Goal: Information Seeking & Learning: Learn about a topic

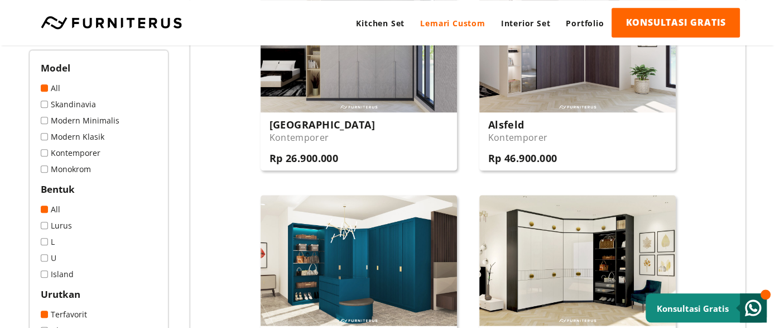
scroll to position [1099, 0]
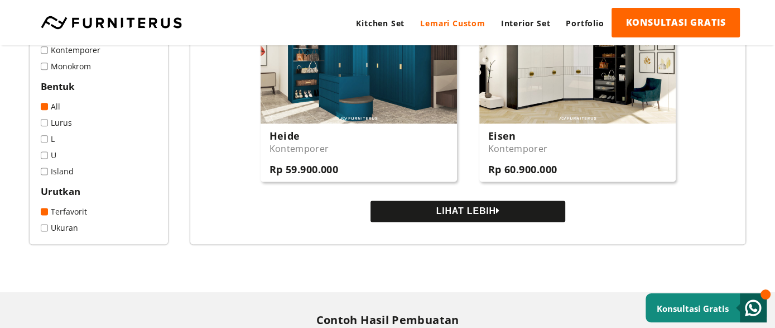
click at [519, 218] on button "LIHAT LEBIH" at bounding box center [467, 210] width 195 height 21
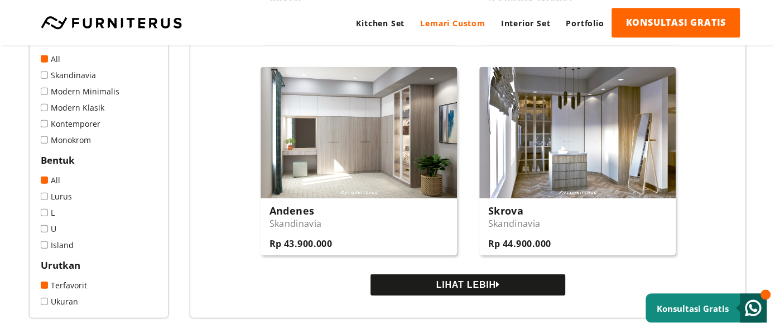
scroll to position [2140, 0]
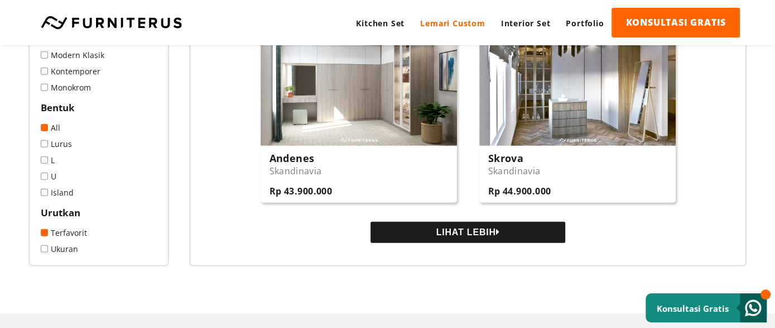
click at [437, 239] on button "LIHAT LEBIH" at bounding box center [467, 232] width 195 height 21
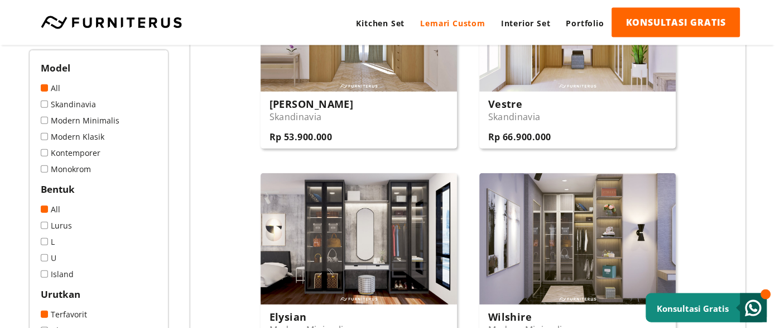
scroll to position [2430, 0]
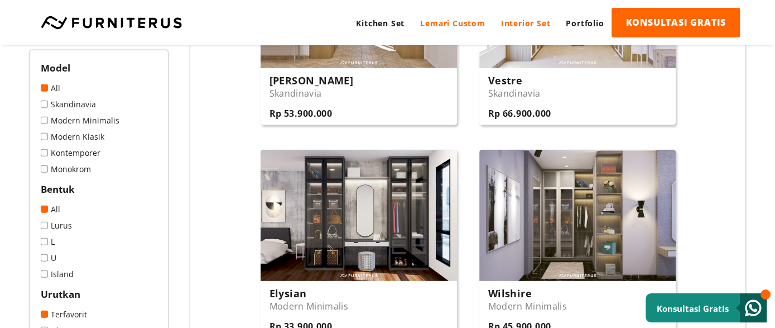
click at [511, 18] on link "Interior Set" at bounding box center [525, 23] width 65 height 31
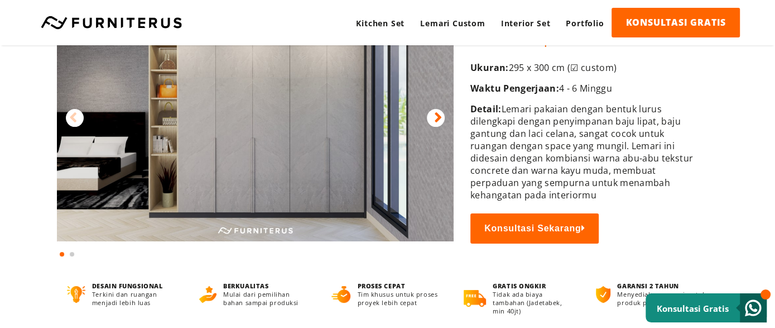
scroll to position [57, 0]
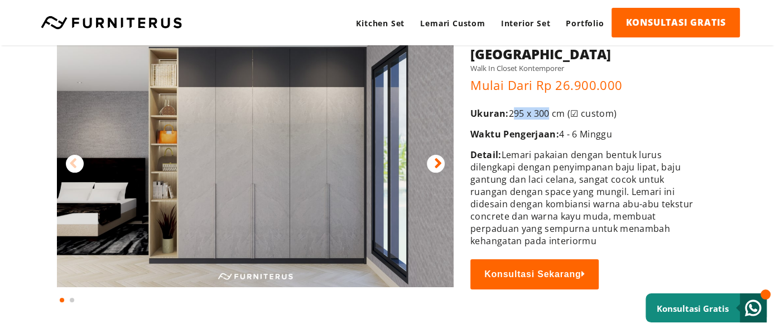
drag, startPoint x: 514, startPoint y: 112, endPoint x: 550, endPoint y: 114, distance: 36.3
click at [550, 114] on p "Ukuran: 295 x 300 cm (☑ custom)" at bounding box center [586, 113] width 232 height 12
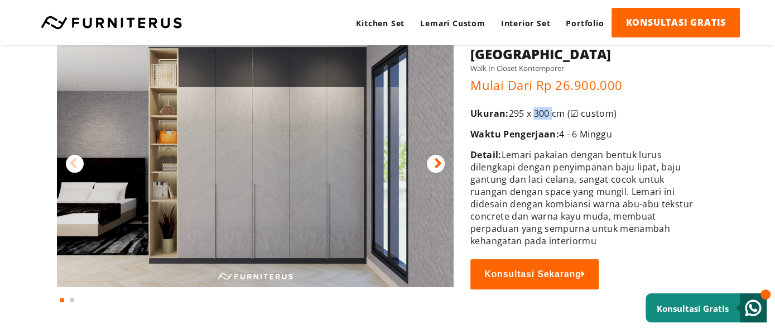
click at [550, 114] on p "Ukuran: 295 x 300 cm (☑ custom)" at bounding box center [586, 113] width 232 height 12
click at [439, 162] on icon at bounding box center [438, 164] width 8 height 16
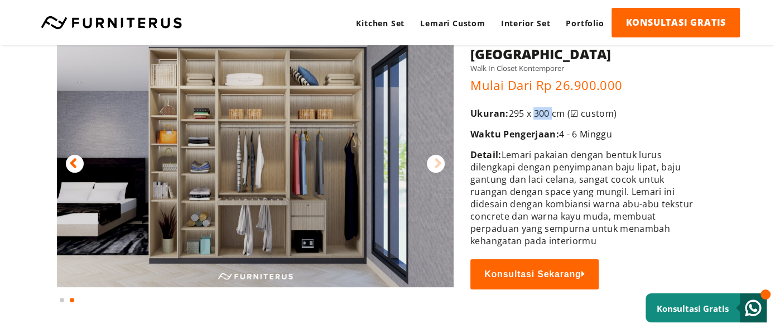
click at [439, 162] on icon at bounding box center [438, 164] width 8 height 16
click at [435, 164] on icon at bounding box center [438, 164] width 8 height 16
click at [70, 161] on icon at bounding box center [73, 164] width 8 height 16
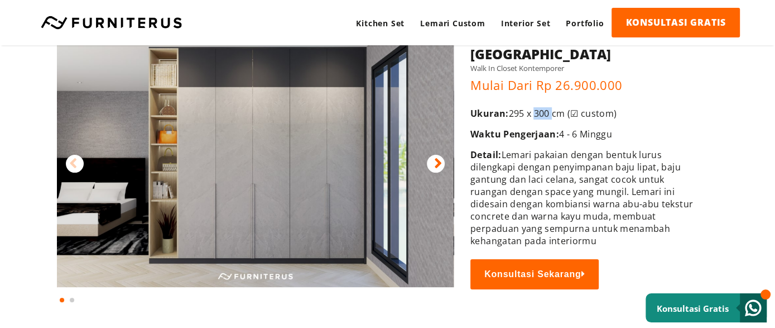
click at [70, 161] on icon at bounding box center [73, 164] width 8 height 16
click at [265, 7] on div "Kitchen Set Lemari Custom Interior Set Portfolio KONSULTASI GRATIS Kitchen Set …" at bounding box center [387, 22] width 775 height 45
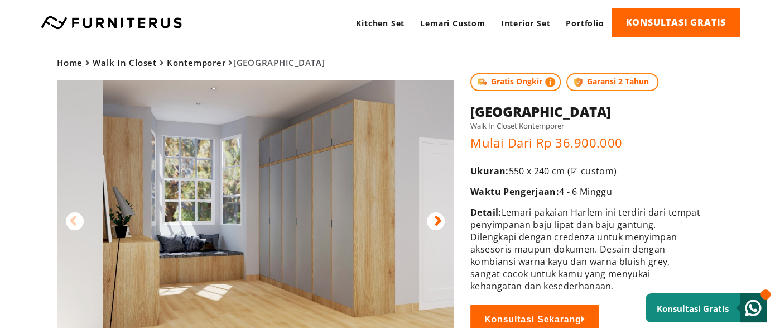
click at [444, 223] on div at bounding box center [436, 221] width 18 height 18
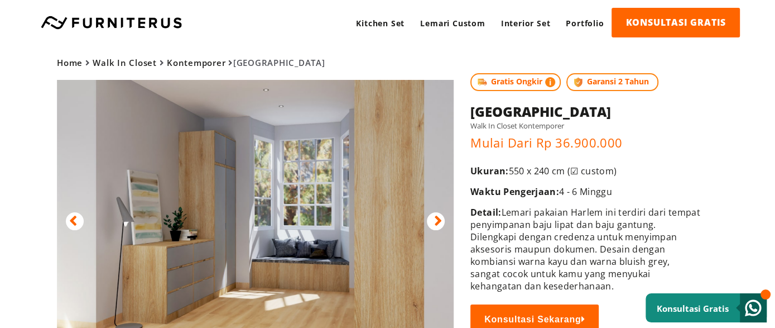
click at [444, 223] on div at bounding box center [436, 221] width 18 height 18
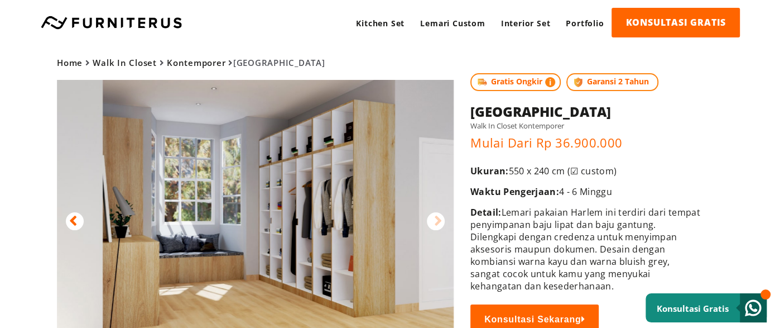
click at [444, 223] on div at bounding box center [436, 221] width 18 height 18
click at [443, 222] on div at bounding box center [436, 221] width 18 height 18
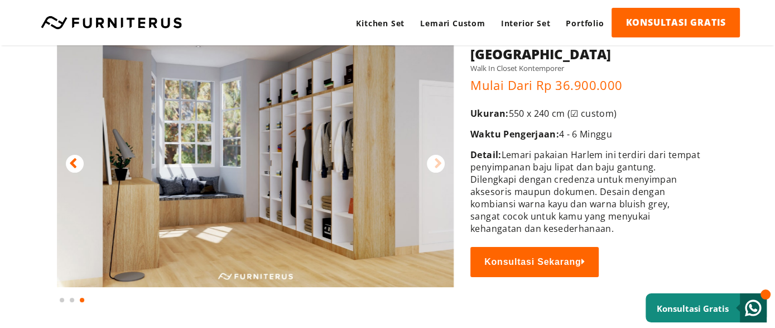
click at [431, 165] on div at bounding box center [436, 164] width 18 height 18
click at [65, 166] on img at bounding box center [255, 154] width 397 height 264
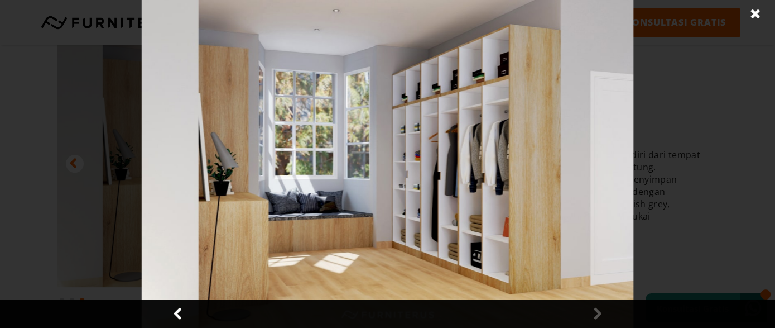
click at [75, 167] on div at bounding box center [387, 164] width 775 height 328
click at [175, 324] on link at bounding box center [179, 314] width 28 height 28
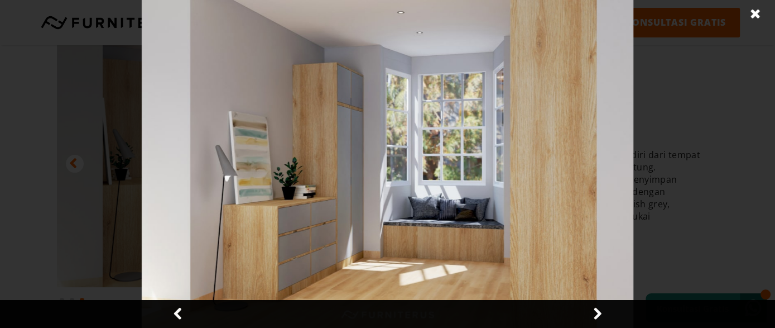
click at [175, 320] on link at bounding box center [179, 314] width 28 height 28
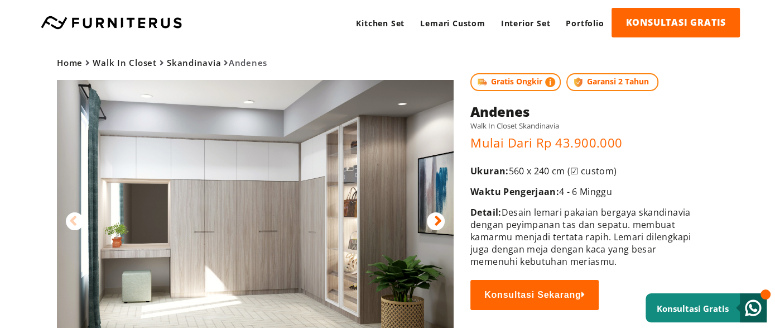
click at [436, 219] on icon at bounding box center [438, 221] width 8 height 16
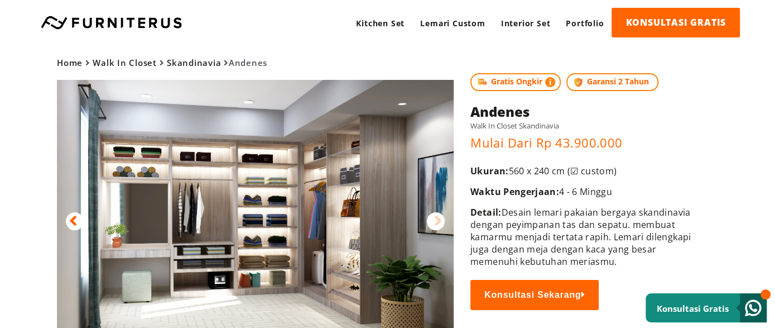
click at [436, 219] on icon at bounding box center [438, 221] width 8 height 16
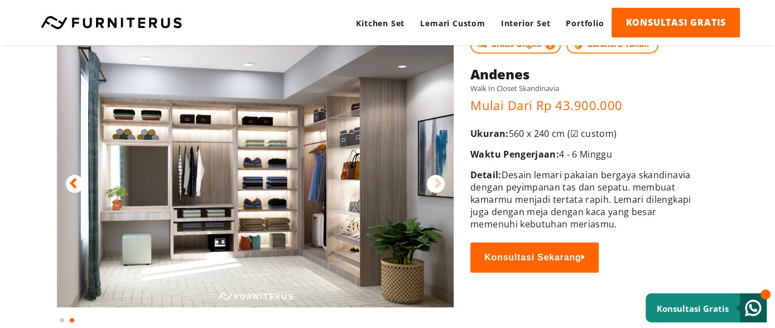
scroll to position [57, 0]
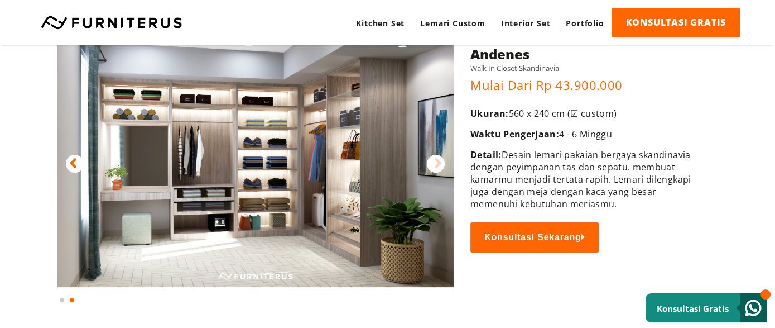
click at [436, 165] on icon at bounding box center [438, 164] width 8 height 16
click at [79, 161] on div at bounding box center [75, 164] width 18 height 18
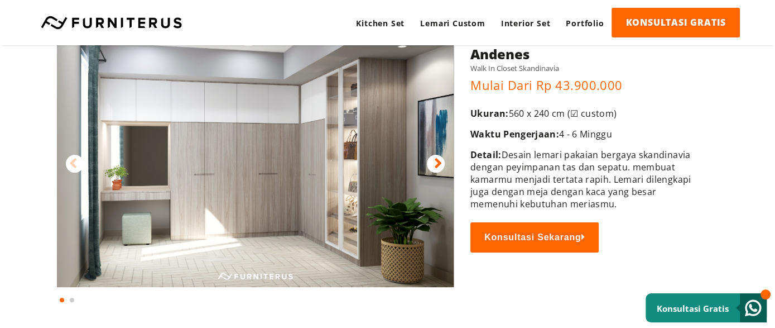
click at [442, 165] on div at bounding box center [436, 164] width 18 height 18
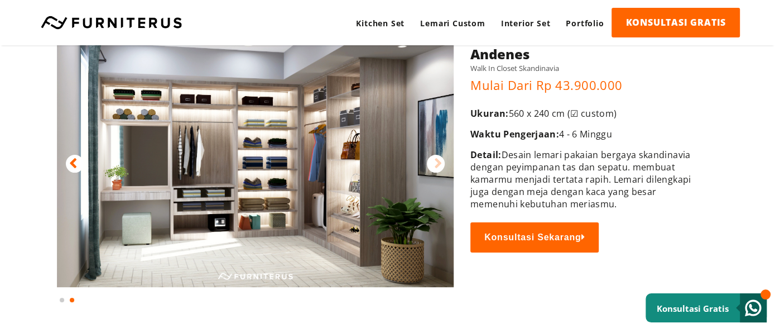
click at [442, 165] on div at bounding box center [436, 164] width 18 height 18
click at [78, 162] on div at bounding box center [75, 164] width 18 height 18
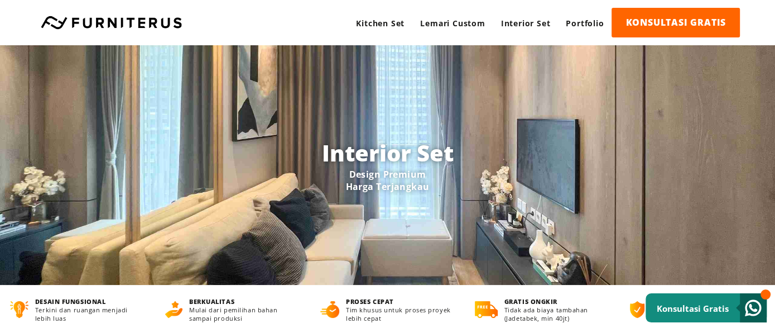
click at [446, 23] on link "Lemari Custom" at bounding box center [452, 23] width 80 height 31
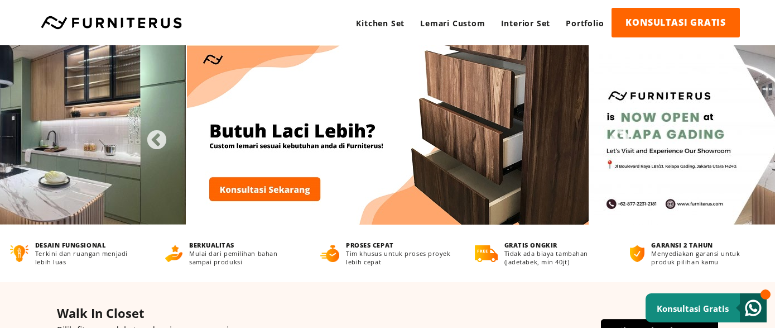
click at [390, 25] on link "Kitchen Set" at bounding box center [380, 23] width 64 height 31
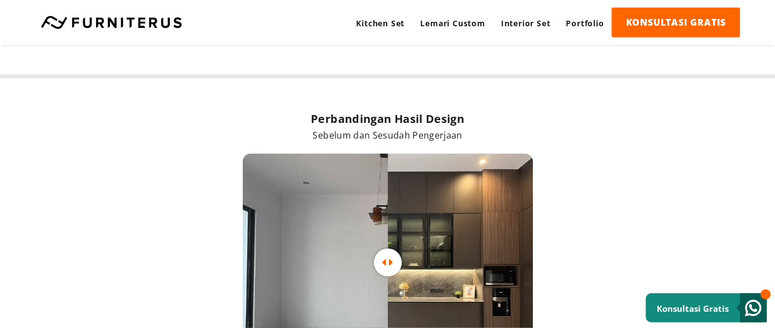
scroll to position [2661, 0]
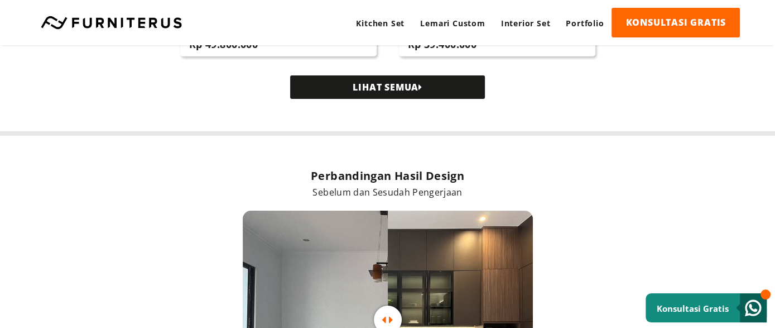
click at [391, 94] on link "LIHAT SEMUA" at bounding box center [387, 86] width 195 height 23
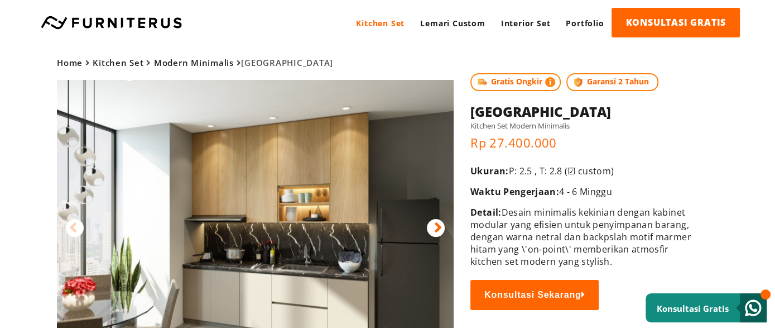
click at [439, 228] on icon at bounding box center [438, 227] width 8 height 16
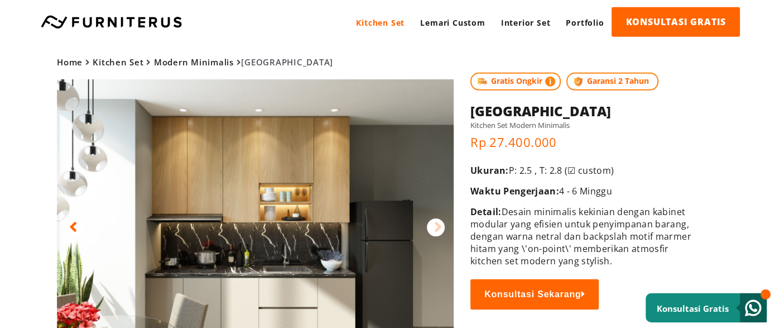
scroll to position [115, 0]
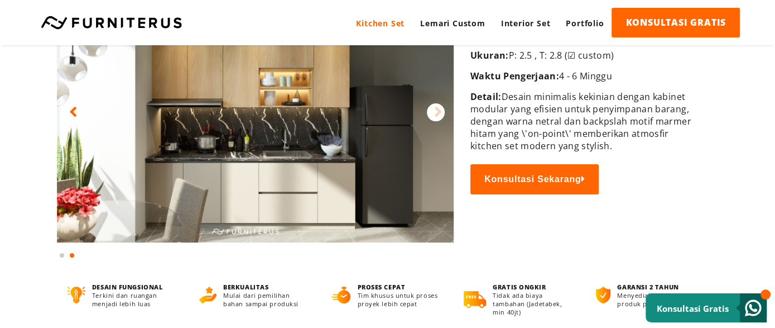
click at [439, 117] on icon at bounding box center [438, 112] width 8 height 16
click at [436, 113] on icon at bounding box center [438, 112] width 8 height 16
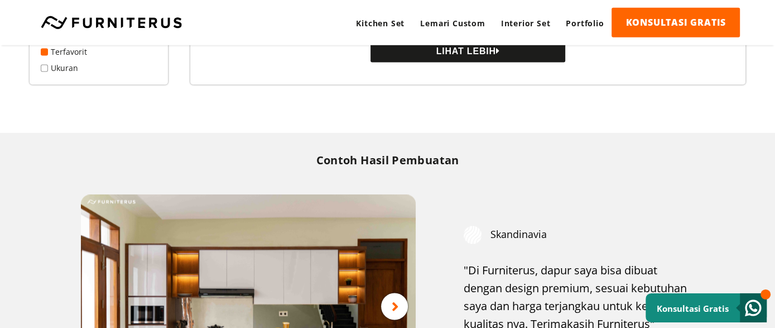
scroll to position [1273, 0]
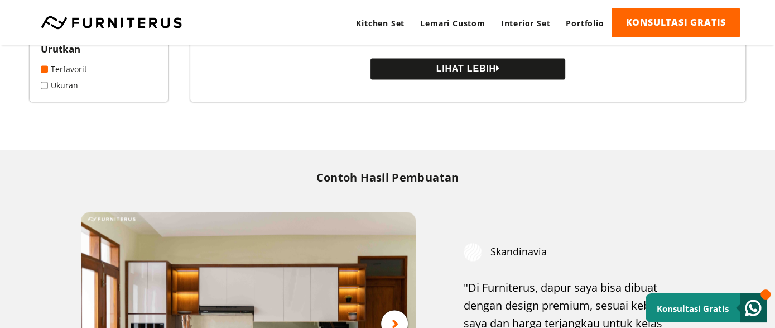
click at [451, 79] on button "LIHAT LEBIH" at bounding box center [467, 68] width 195 height 21
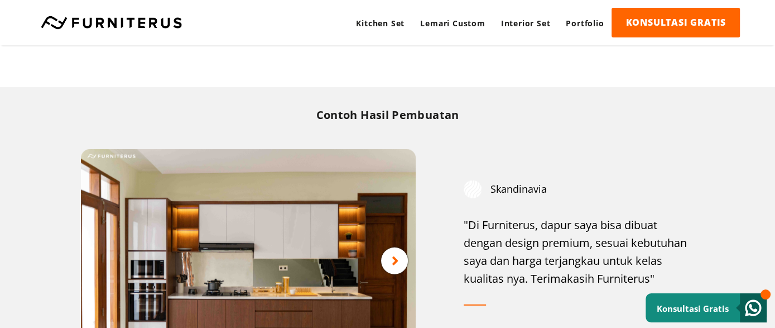
scroll to position [2314, 0]
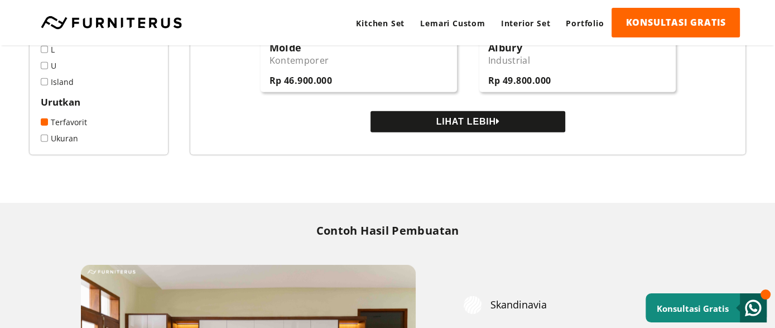
click at [477, 129] on button "LIHAT LEBIH" at bounding box center [467, 121] width 195 height 21
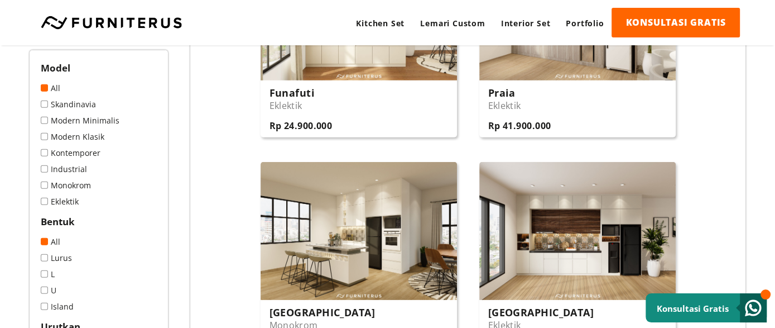
scroll to position [2430, 0]
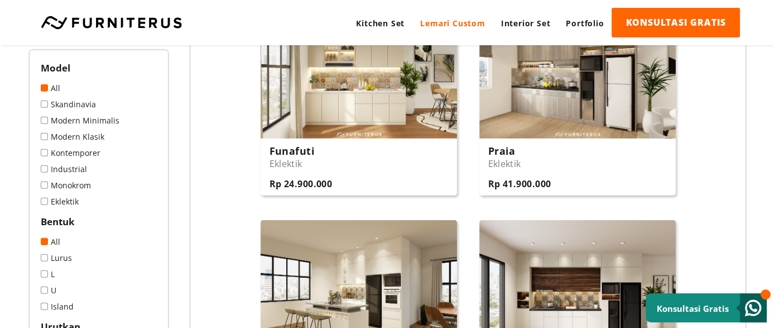
click at [453, 17] on link "Lemari Custom" at bounding box center [452, 23] width 80 height 31
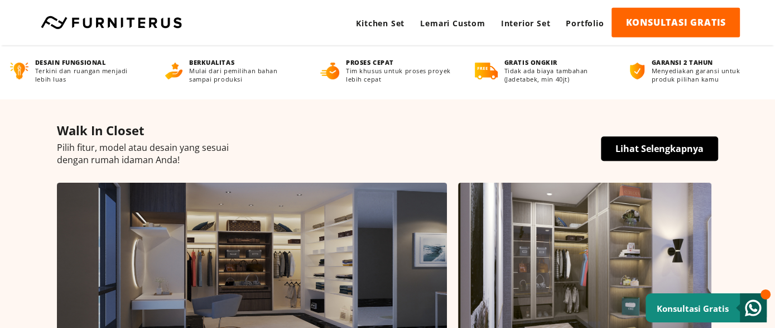
scroll to position [174, 0]
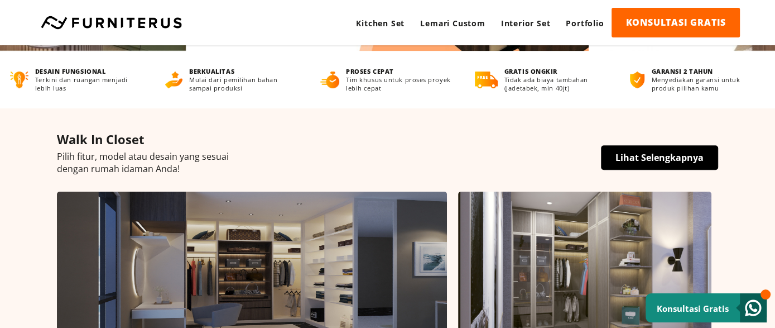
click at [634, 152] on link "Lihat Selengkapnya" at bounding box center [659, 157] width 117 height 25
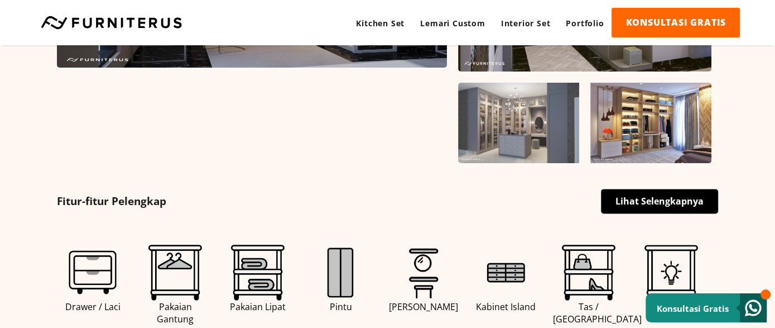
scroll to position [231, 0]
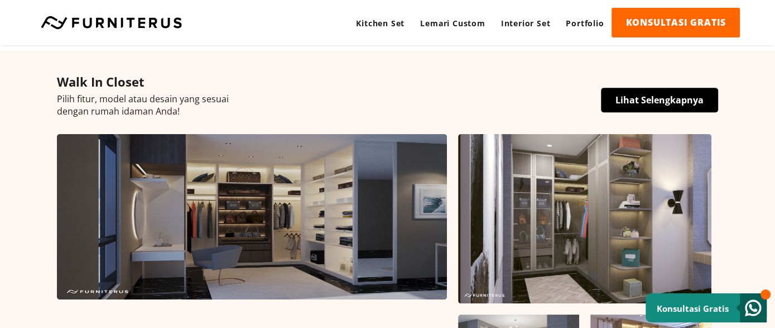
click at [609, 107] on link "Lihat Selengkapnya" at bounding box center [659, 100] width 117 height 25
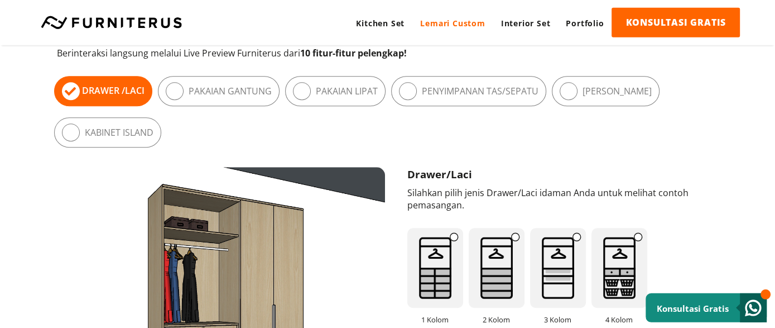
scroll to position [579, 0]
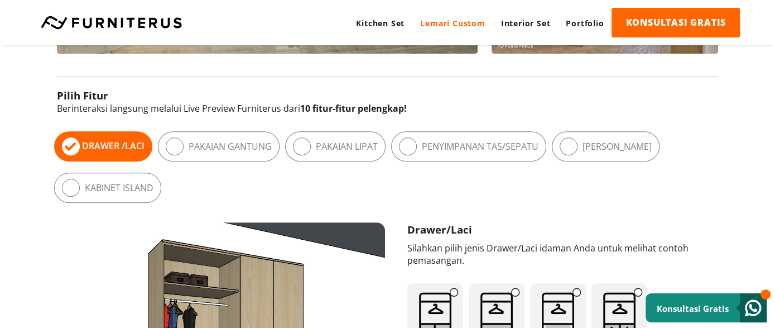
click at [242, 145] on label "Pakaian Gantung" at bounding box center [230, 146] width 83 height 12
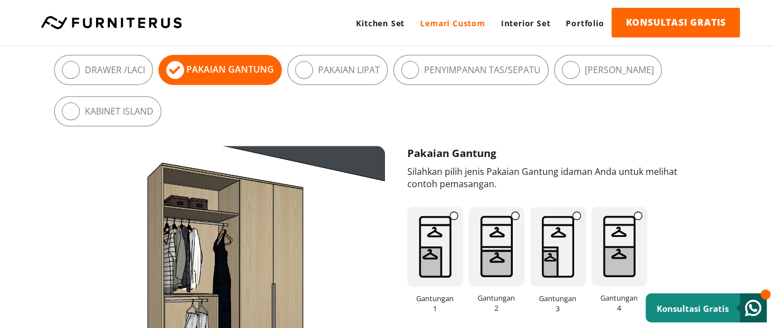
scroll to position [636, 0]
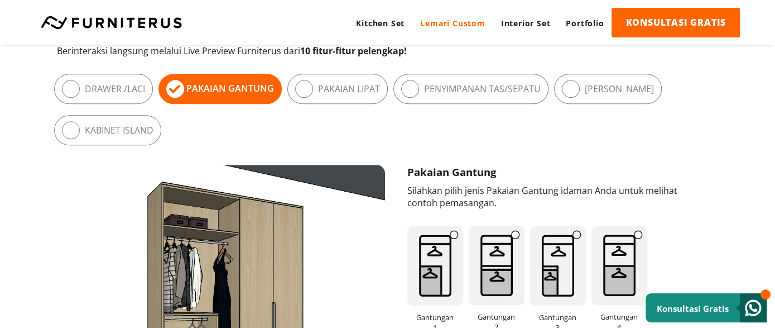
click at [133, 103] on div "Drawer / Laci" at bounding box center [103, 89] width 99 height 30
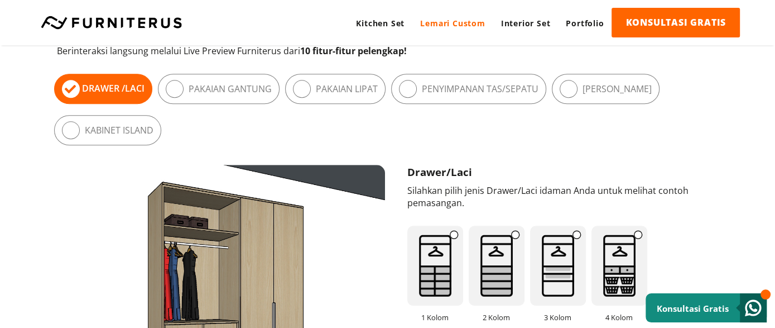
click at [517, 95] on label "Penyimpanan Tas/Sepatu" at bounding box center [480, 89] width 117 height 12
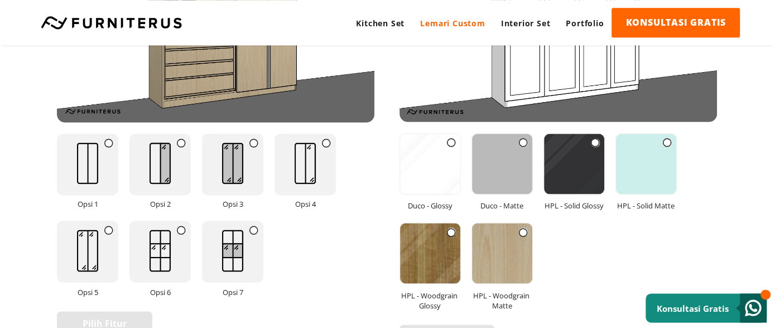
scroll to position [1446, 0]
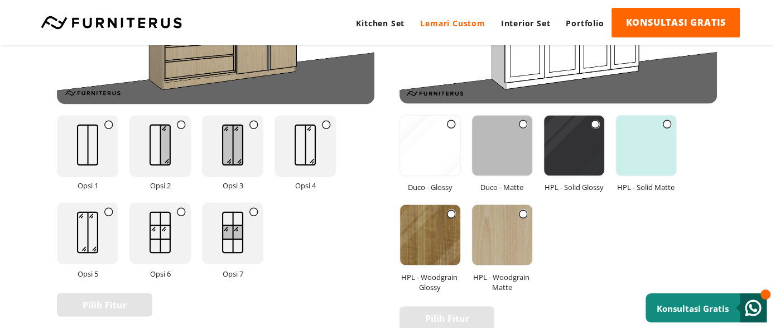
click at [575, 152] on img at bounding box center [574, 145] width 60 height 60
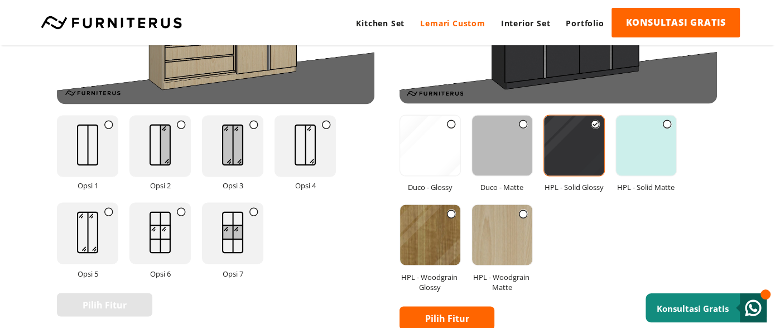
click at [621, 150] on img at bounding box center [646, 145] width 60 height 60
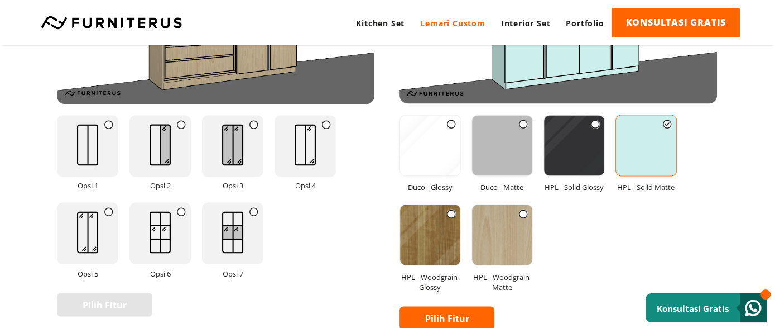
click at [580, 156] on img at bounding box center [574, 145] width 60 height 60
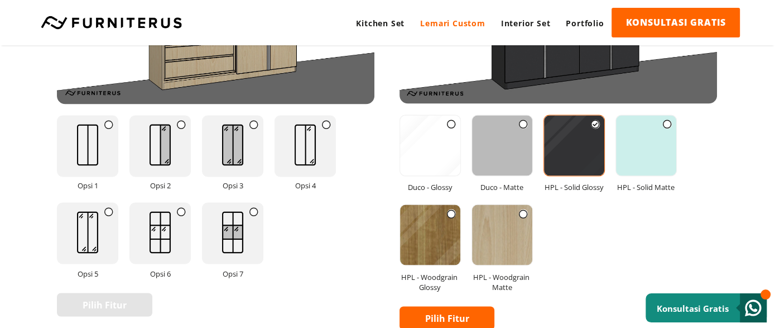
click at [233, 241] on img at bounding box center [233, 232] width 44 height 58
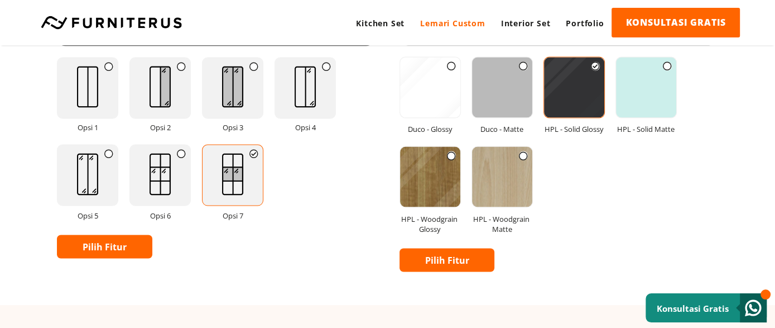
click at [423, 192] on img at bounding box center [430, 176] width 60 height 60
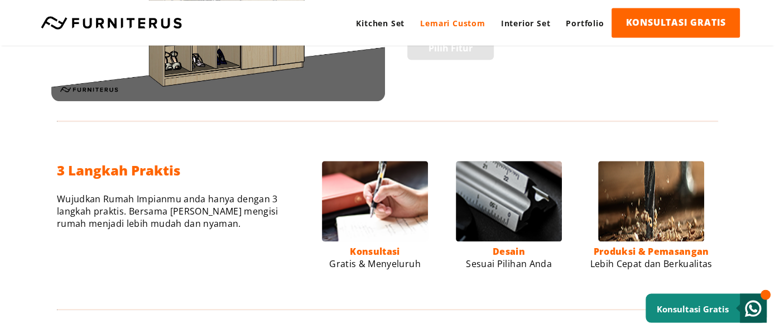
scroll to position [752, 0]
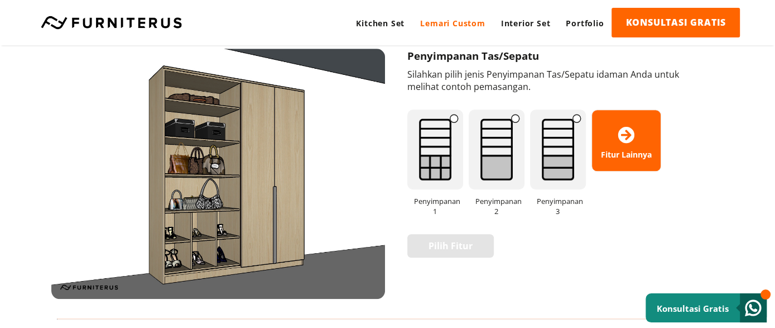
click at [440, 180] on img at bounding box center [435, 149] width 56 height 80
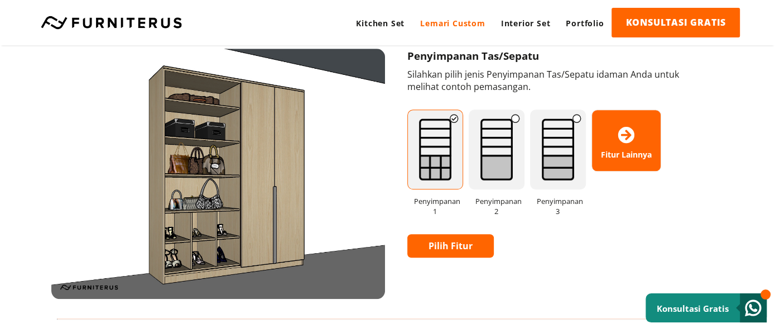
click at [456, 249] on link "Pilih Fitur" at bounding box center [450, 245] width 86 height 23
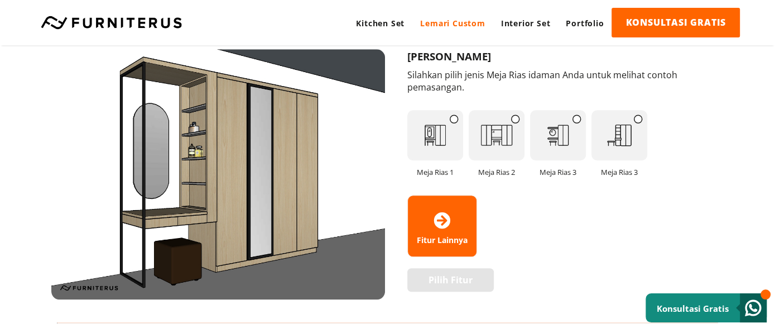
click at [636, 142] on img at bounding box center [619, 135] width 56 height 50
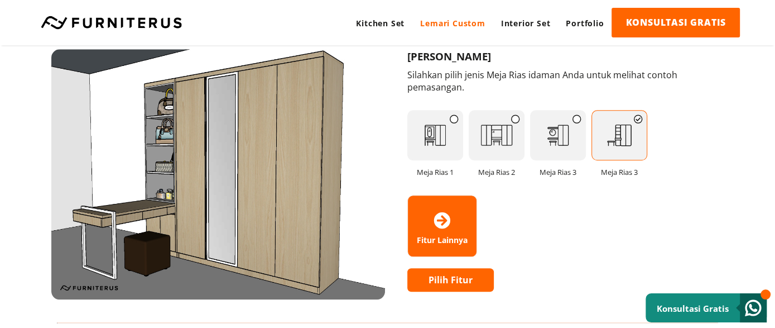
click at [575, 143] on img at bounding box center [558, 135] width 56 height 50
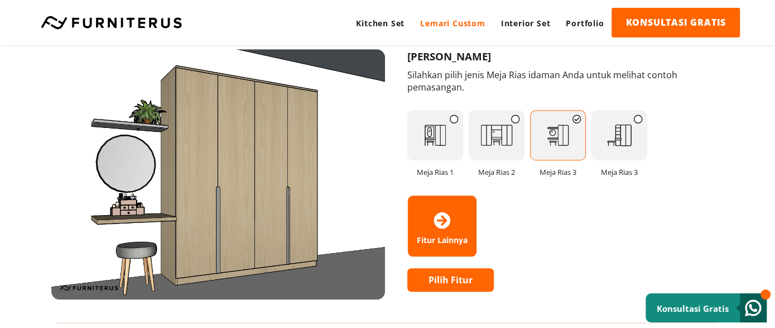
click at [455, 215] on span "Fitur Lainnya" at bounding box center [442, 225] width 69 height 38
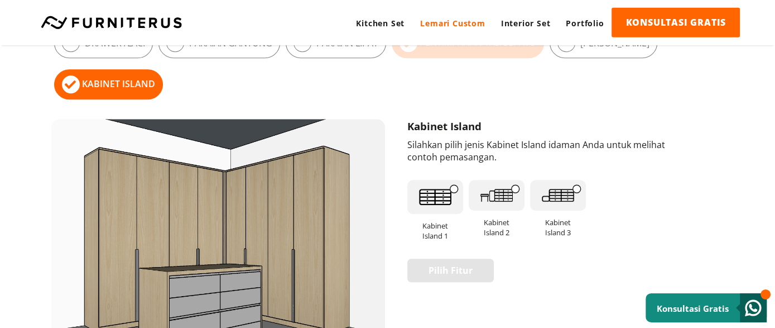
scroll to position [636, 0]
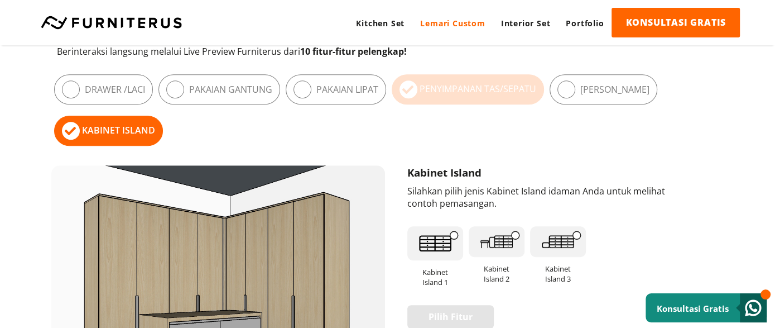
click at [465, 85] on label "Penyimpanan Tas/Sepatu" at bounding box center [478, 89] width 117 height 12
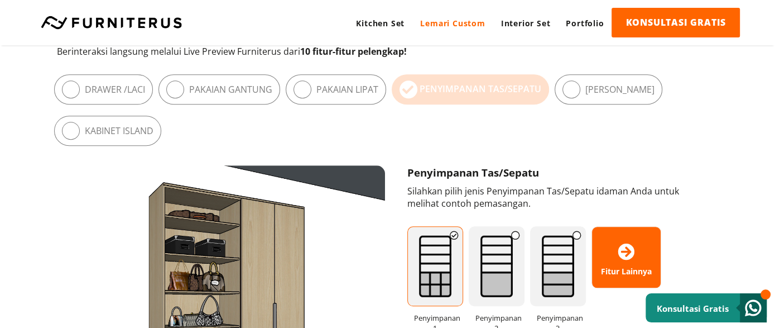
click at [579, 95] on icon at bounding box center [571, 89] width 18 height 18
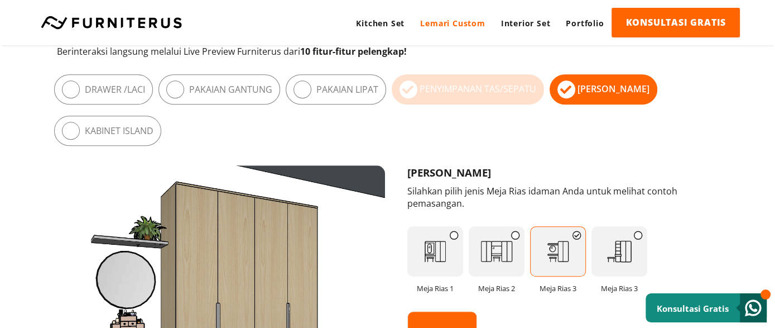
click at [511, 98] on div "Penyimpanan Tas/Sepatu" at bounding box center [468, 89] width 152 height 30
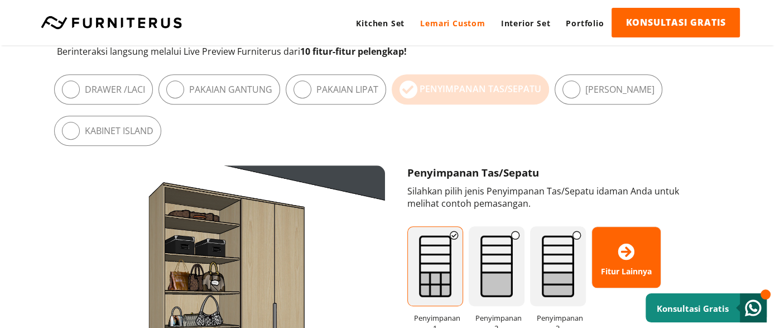
click at [507, 96] on div "Penyimpanan Tas/Sepatu" at bounding box center [470, 89] width 157 height 30
click at [336, 95] on label "Pakaian Lipat" at bounding box center [347, 89] width 62 height 12
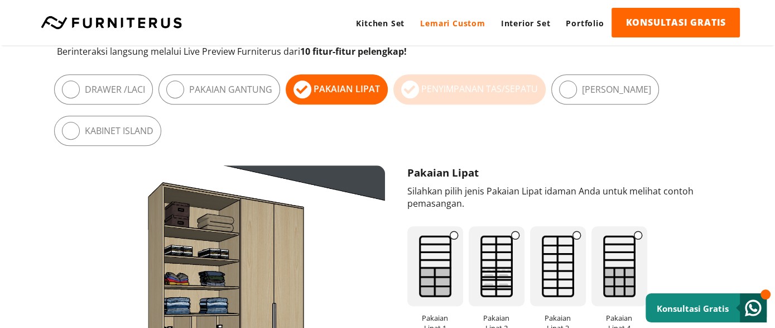
click at [417, 95] on icon at bounding box center [410, 89] width 18 height 18
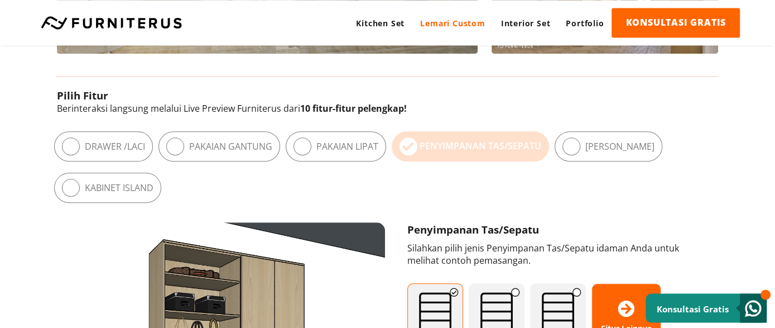
scroll to position [577, 0]
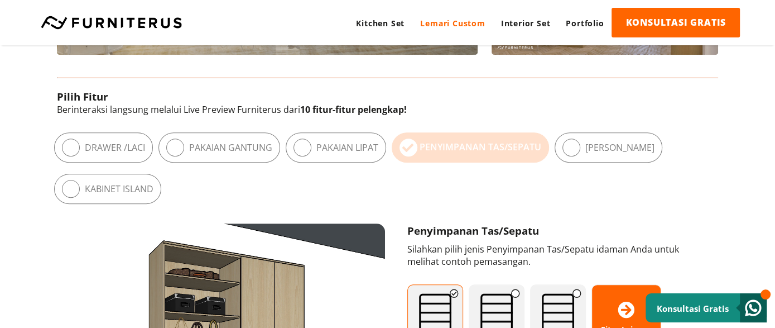
click at [434, 158] on div "Penyimpanan Tas/Sepatu" at bounding box center [470, 147] width 157 height 30
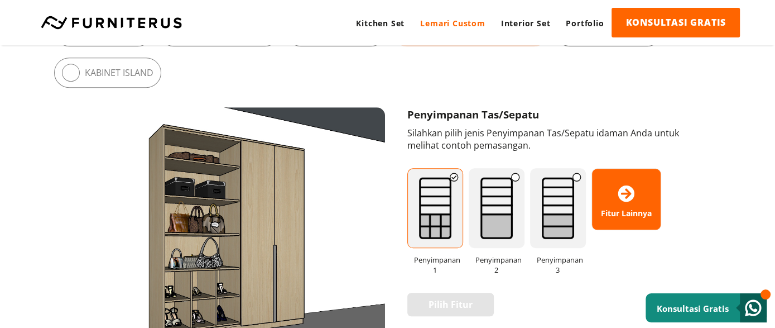
scroll to position [404, 0]
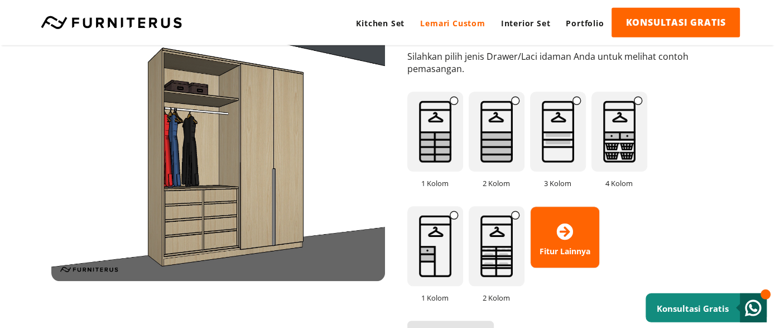
scroll to position [752, 0]
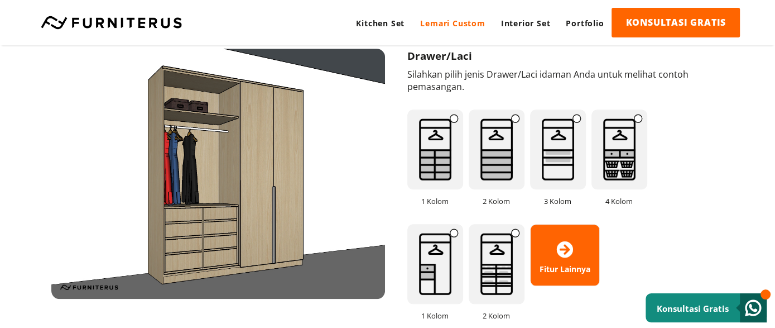
click at [566, 265] on span "Fitur Lainnya" at bounding box center [565, 254] width 69 height 38
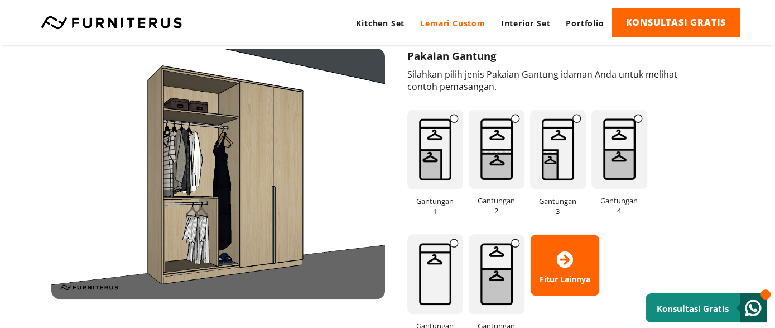
click at [563, 270] on span "Fitur Lainnya" at bounding box center [565, 265] width 69 height 38
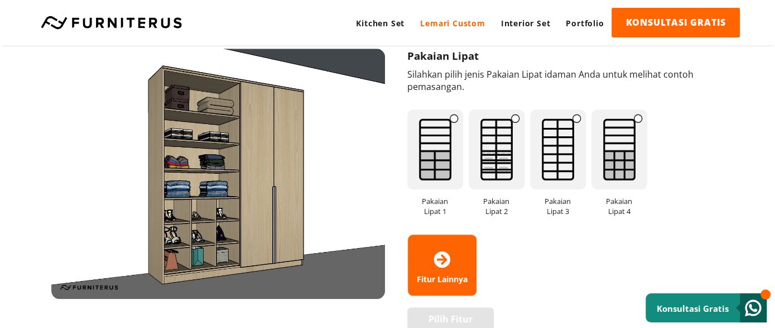
click at [450, 273] on span "Fitur Lainnya" at bounding box center [442, 265] width 69 height 38
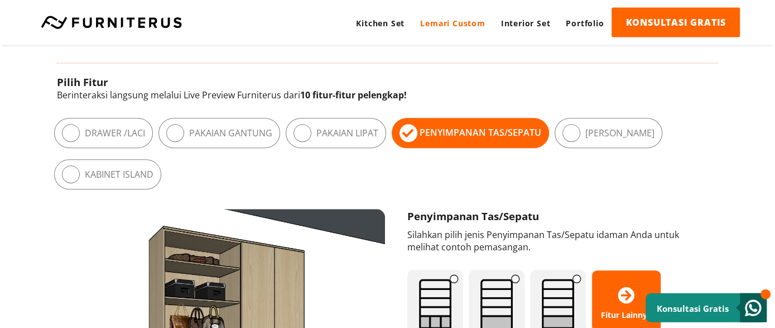
scroll to position [579, 0]
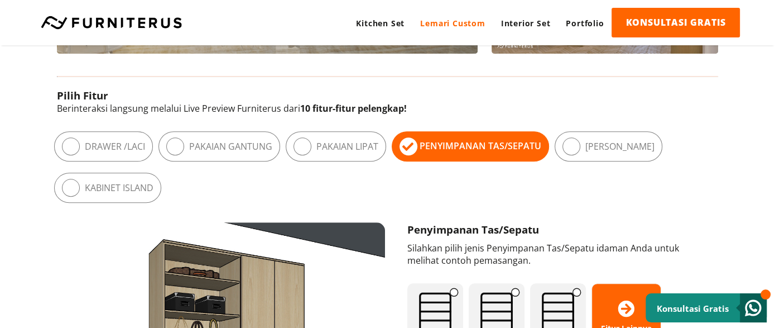
click at [420, 151] on div "Penyimpanan Tas/Sepatu" at bounding box center [470, 146] width 157 height 30
click at [317, 144] on div "Pakaian Lipat" at bounding box center [336, 146] width 100 height 30
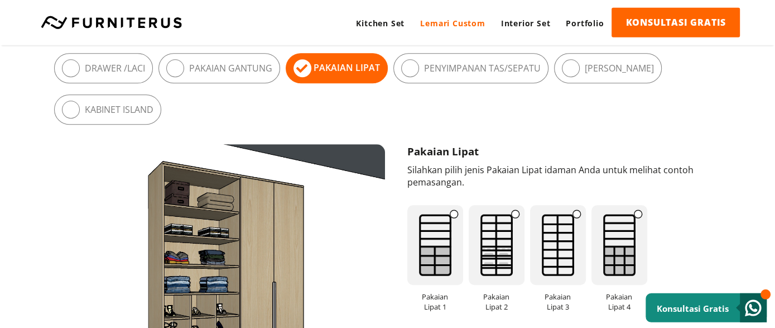
scroll to position [636, 0]
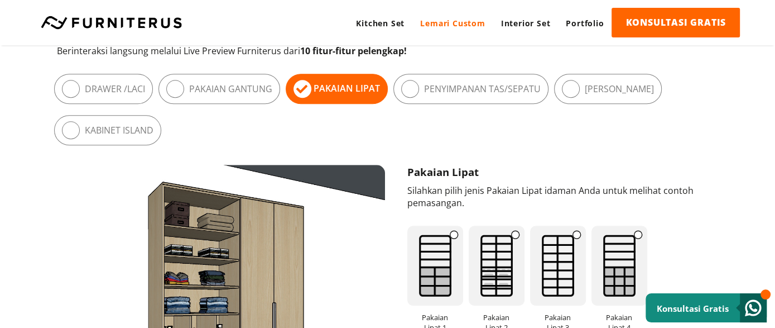
click at [253, 98] on div "Pakaian Gantung" at bounding box center [219, 89] width 122 height 30
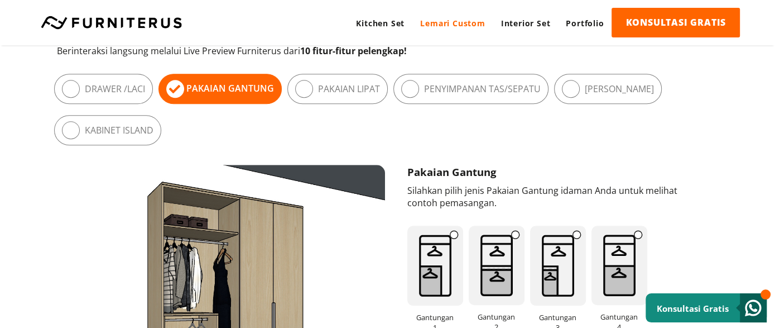
click at [131, 98] on div "Drawer / Laci" at bounding box center [103, 89] width 99 height 30
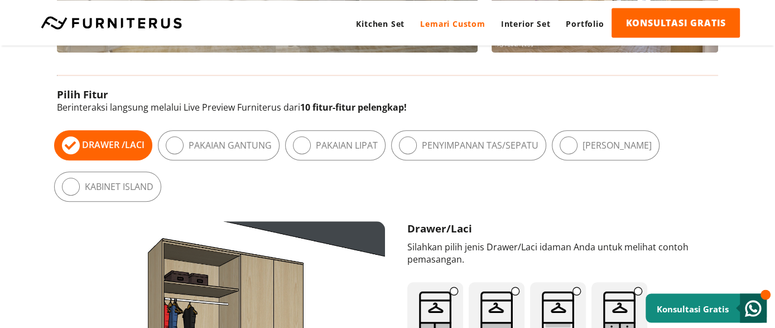
scroll to position [579, 0]
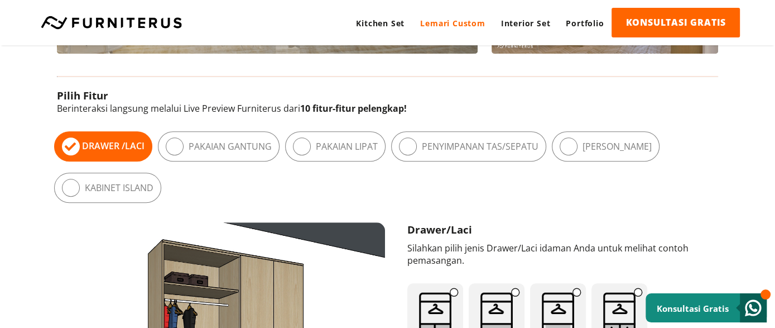
click at [219, 148] on label "Pakaian Gantung" at bounding box center [230, 146] width 83 height 12
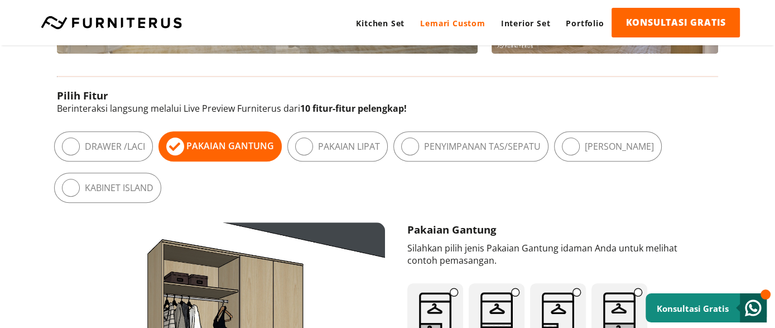
click at [134, 142] on label "Drawer / Laci" at bounding box center [115, 146] width 60 height 12
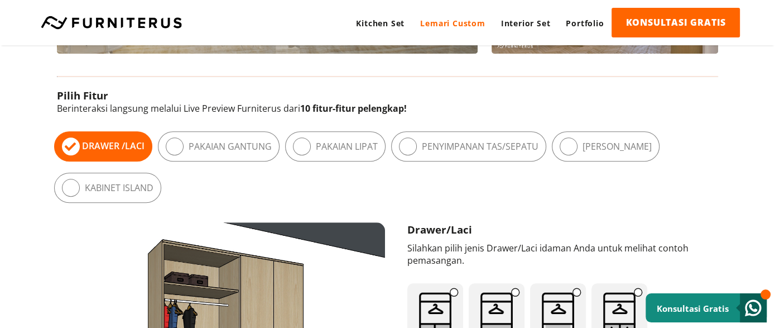
click at [219, 142] on label "Pakaian Gantung" at bounding box center [230, 146] width 83 height 12
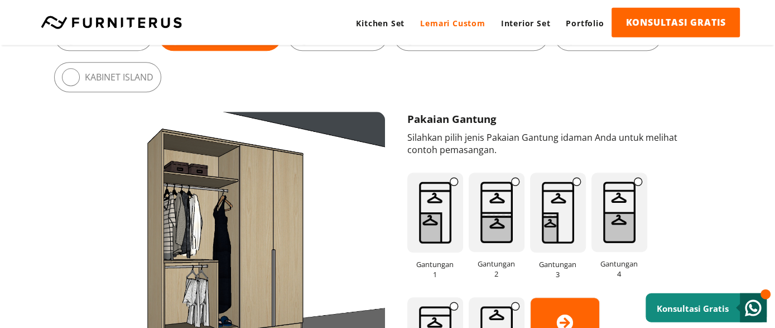
scroll to position [636, 0]
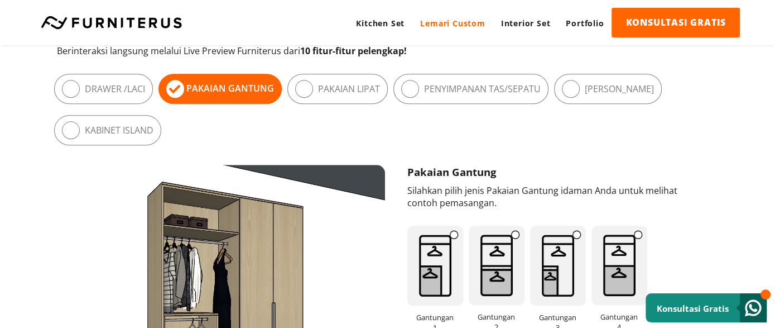
click at [619, 95] on div "[PERSON_NAME]" at bounding box center [608, 89] width 108 height 30
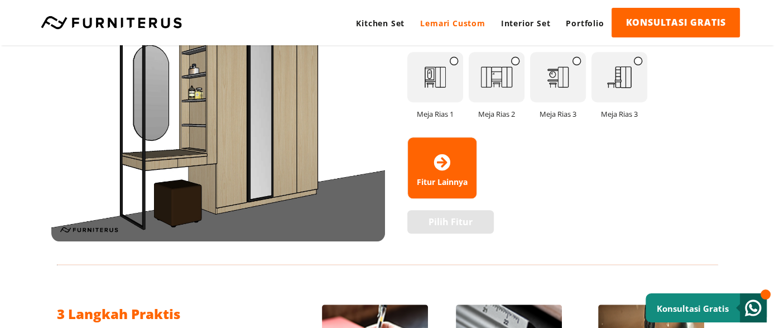
scroll to position [752, 0]
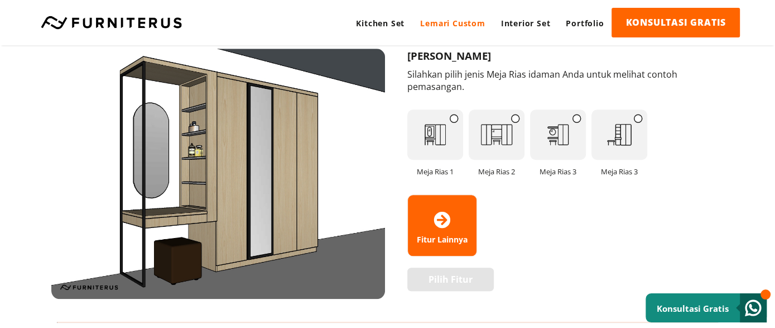
click at [446, 120] on img at bounding box center [435, 134] width 56 height 50
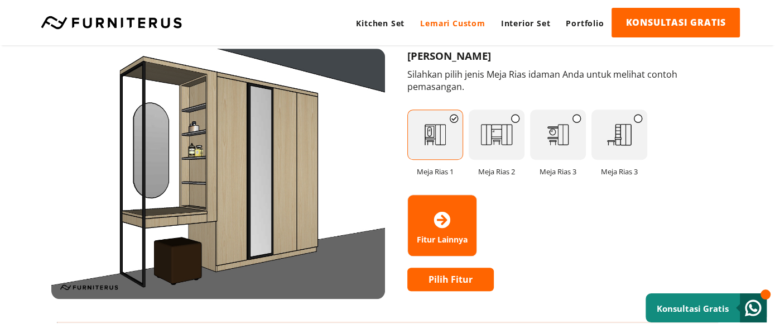
click at [615, 136] on img at bounding box center [619, 134] width 56 height 50
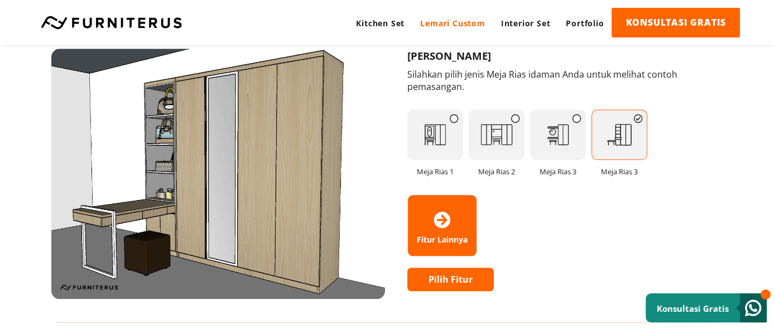
click at [567, 134] on img at bounding box center [558, 134] width 56 height 50
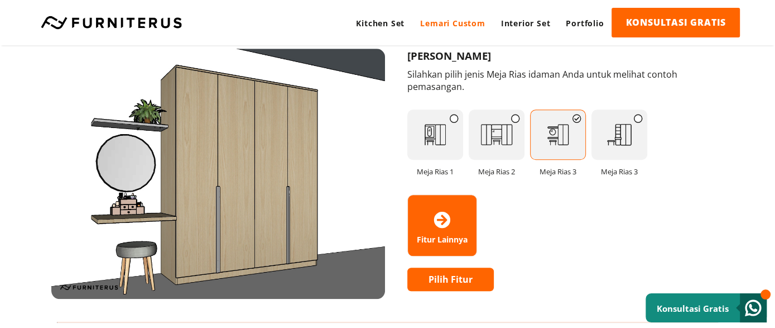
click at [518, 132] on img at bounding box center [497, 134] width 56 height 50
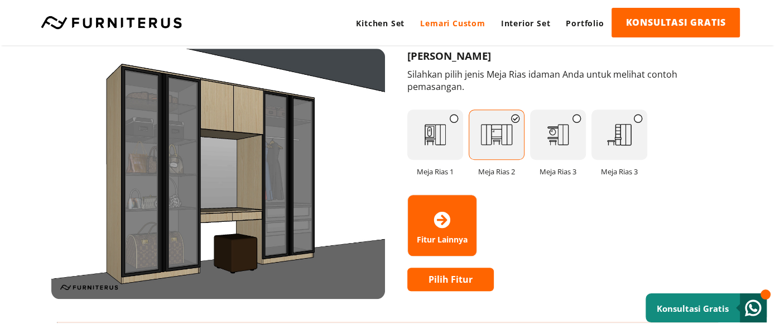
click at [439, 130] on img at bounding box center [435, 134] width 56 height 50
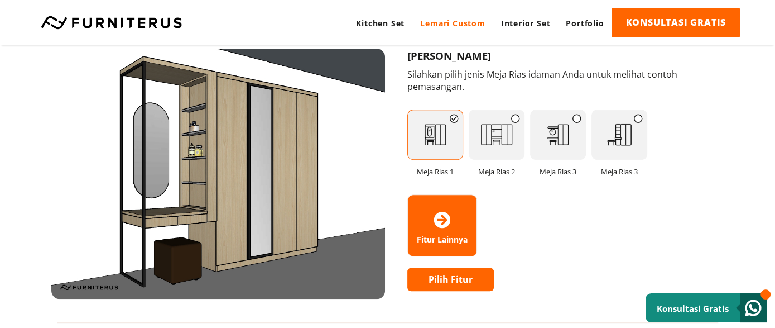
click at [549, 143] on img at bounding box center [558, 134] width 56 height 50
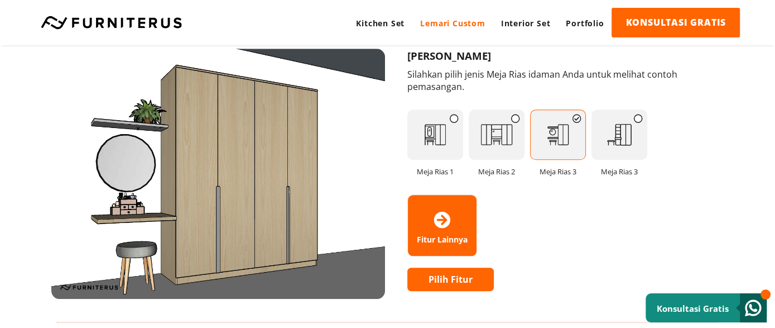
click at [446, 133] on img at bounding box center [435, 134] width 56 height 50
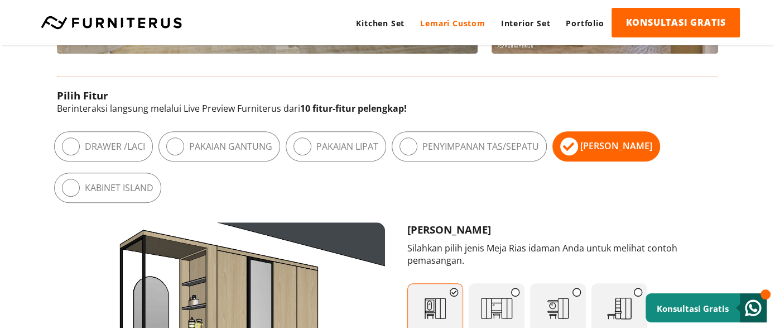
scroll to position [810, 0]
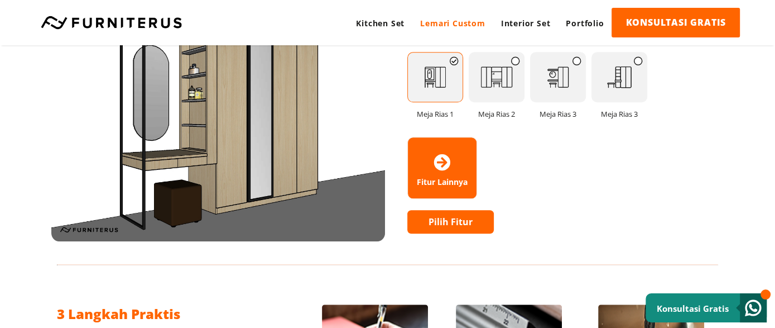
click at [437, 177] on span "Fitur Lainnya" at bounding box center [442, 167] width 69 height 38
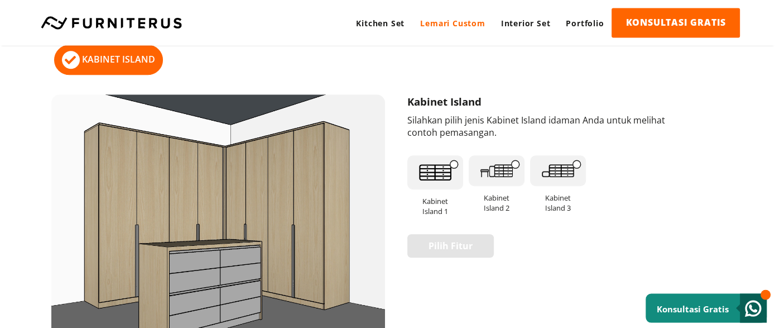
scroll to position [694, 0]
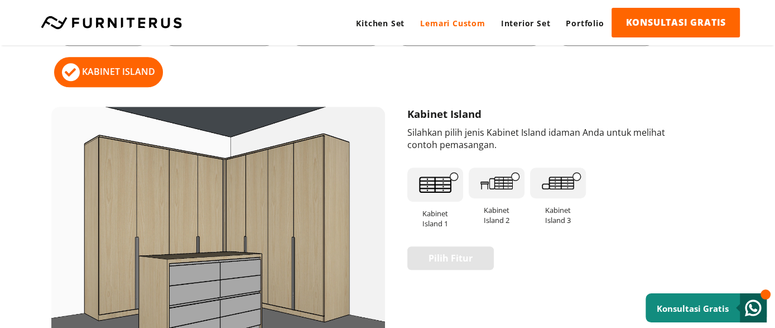
click at [442, 191] on img at bounding box center [435, 184] width 56 height 35
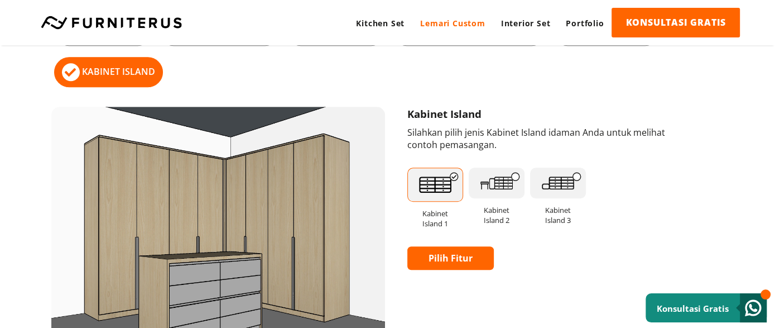
click at [485, 199] on div "Kabinet Island 2" at bounding box center [497, 199] width 56 height 64
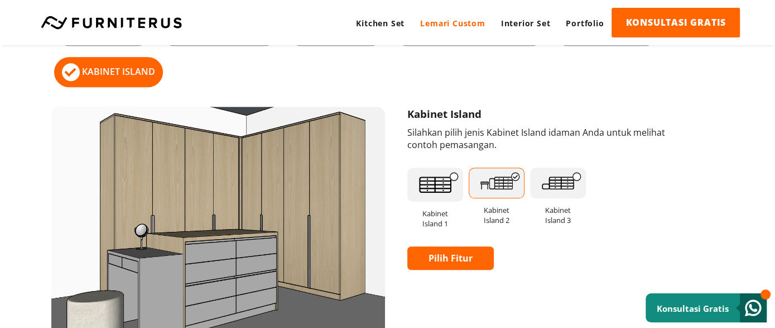
click at [565, 190] on img at bounding box center [558, 182] width 56 height 31
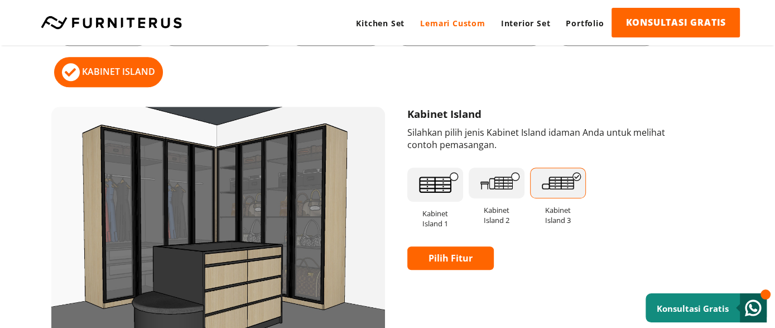
click at [442, 190] on img at bounding box center [435, 184] width 56 height 35
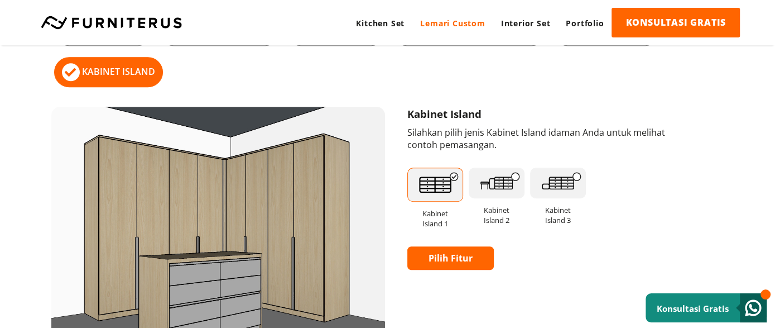
click at [475, 265] on link "Pilih Fitur" at bounding box center [450, 257] width 86 height 23
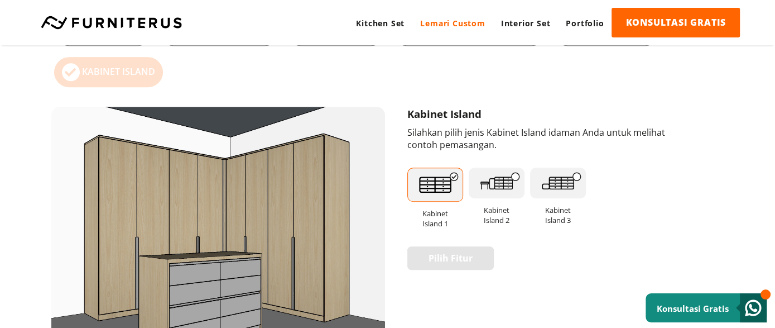
click at [444, 185] on img at bounding box center [435, 184] width 56 height 35
click at [490, 192] on img at bounding box center [497, 182] width 56 height 31
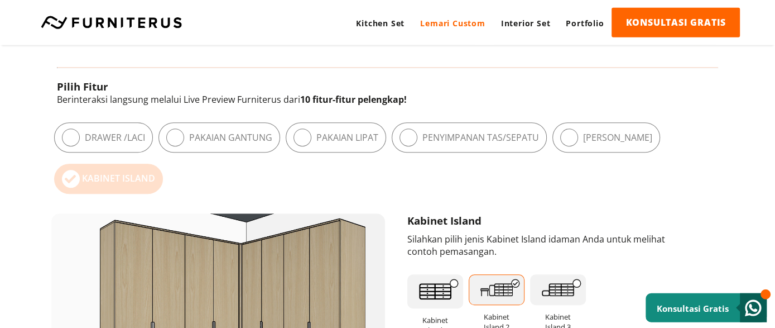
scroll to position [579, 0]
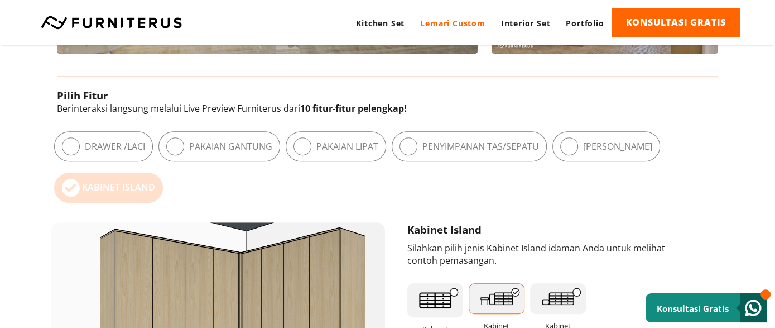
click at [286, 141] on div "Pilih Fitur Drawer / Laci Pakaian Gantung Pakaian Lipat Meja Rias" at bounding box center [384, 167] width 667 height 83
click at [306, 147] on icon at bounding box center [302, 146] width 18 height 18
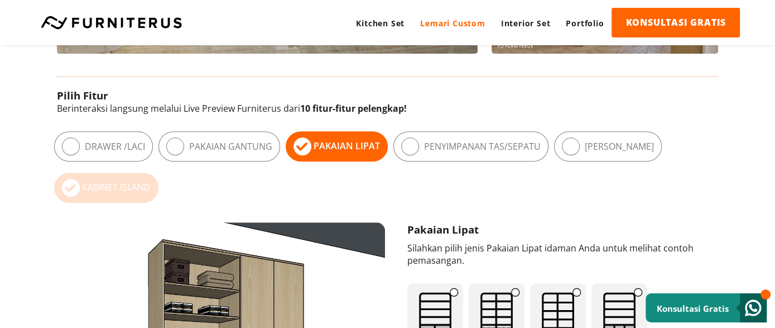
click at [224, 148] on label "Pakaian Gantung" at bounding box center [230, 146] width 83 height 12
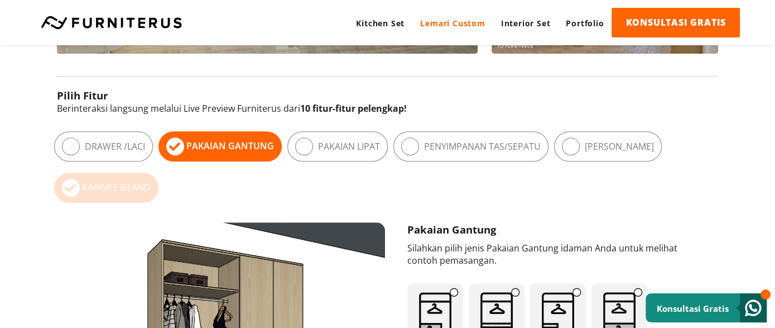
click at [561, 140] on div "[PERSON_NAME]" at bounding box center [608, 146] width 108 height 30
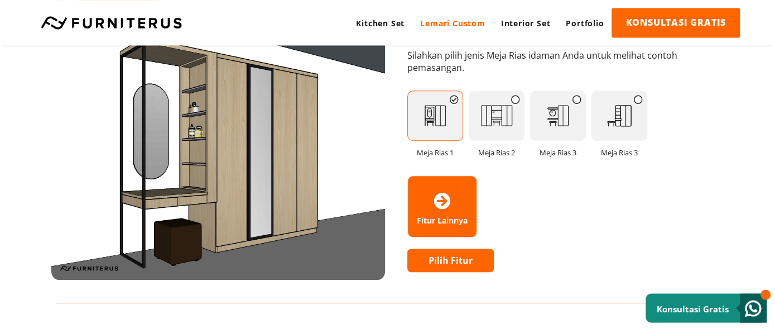
scroll to position [752, 0]
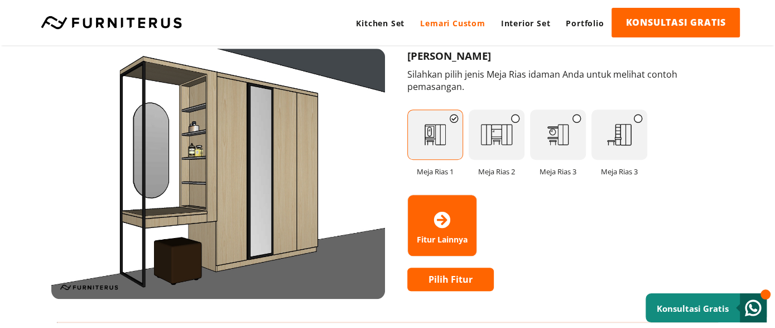
click at [628, 133] on img at bounding box center [619, 134] width 56 height 50
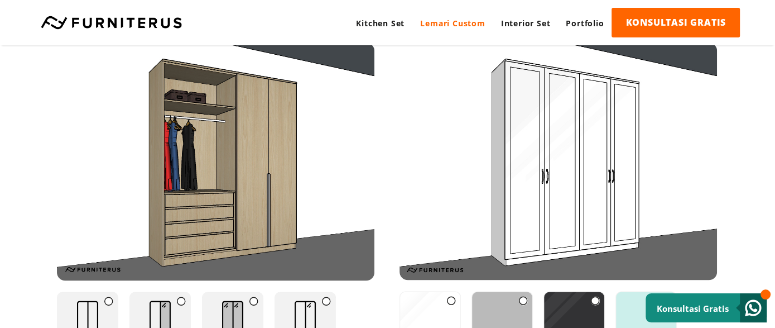
scroll to position [1446, 0]
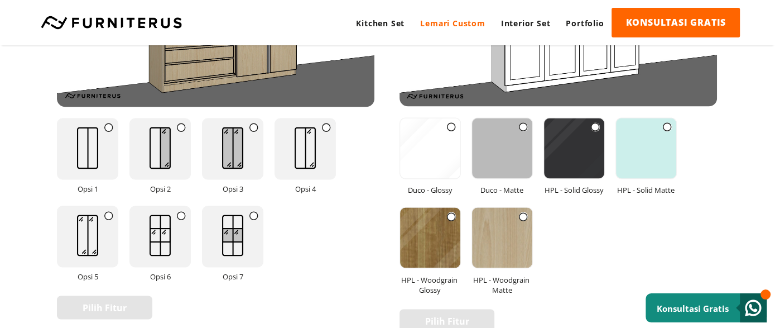
click at [242, 161] on img at bounding box center [233, 147] width 44 height 58
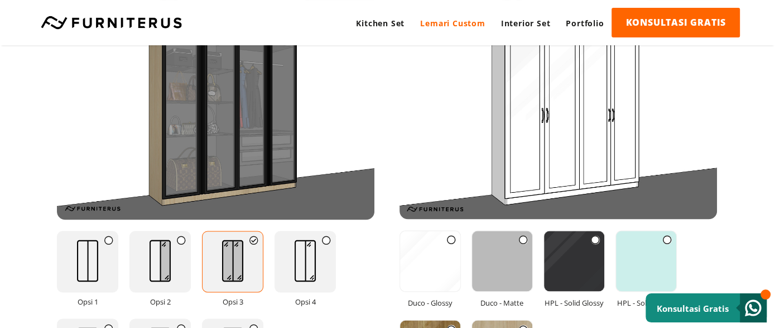
scroll to position [1331, 0]
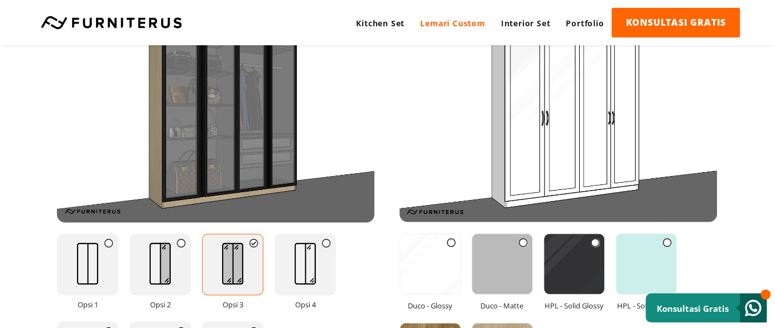
click at [175, 266] on img at bounding box center [160, 263] width 44 height 58
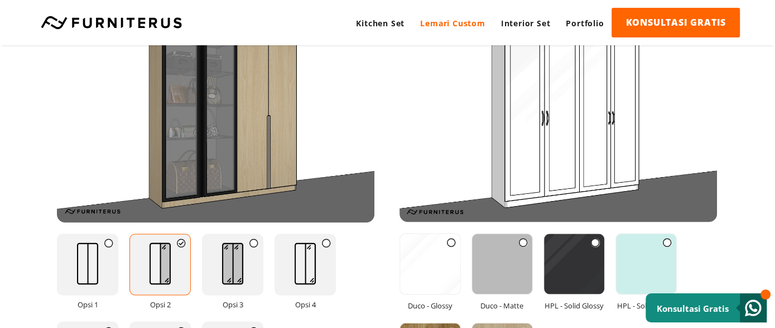
click at [88, 261] on img at bounding box center [88, 263] width 44 height 58
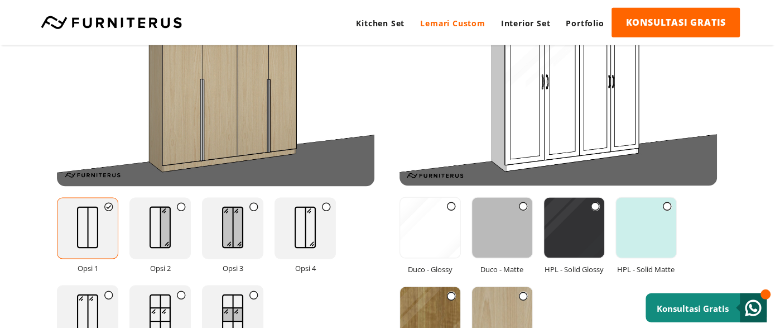
scroll to position [1388, 0]
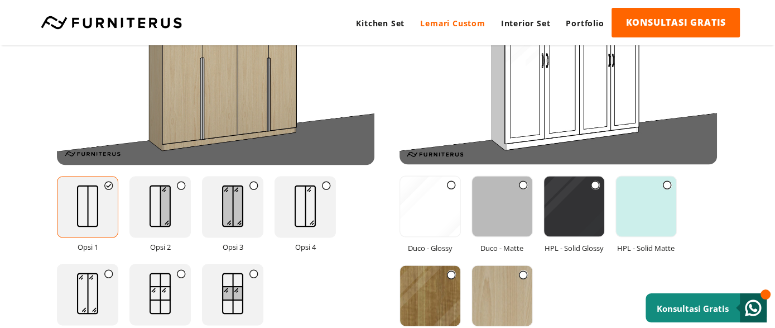
click at [294, 204] on img at bounding box center [305, 205] width 44 height 58
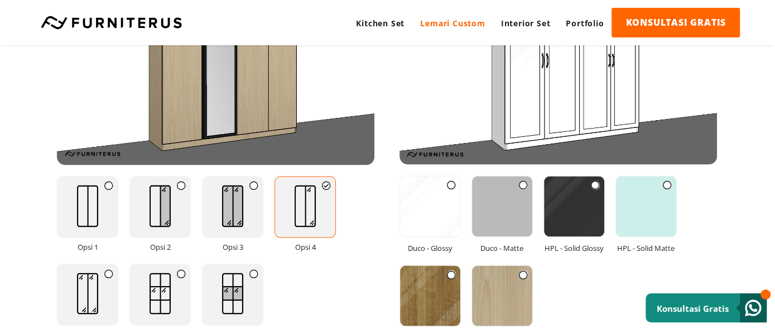
click at [557, 223] on img at bounding box center [574, 206] width 60 height 60
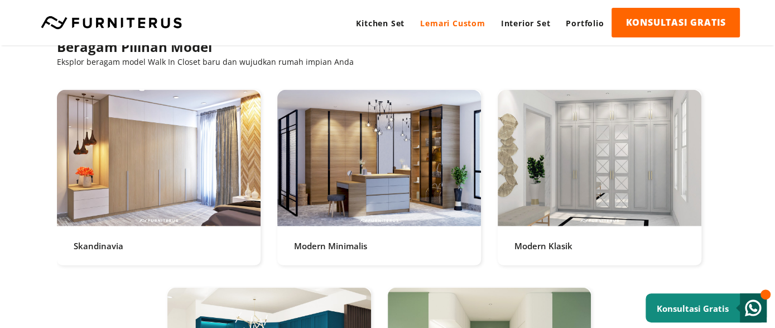
scroll to position [2140, 0]
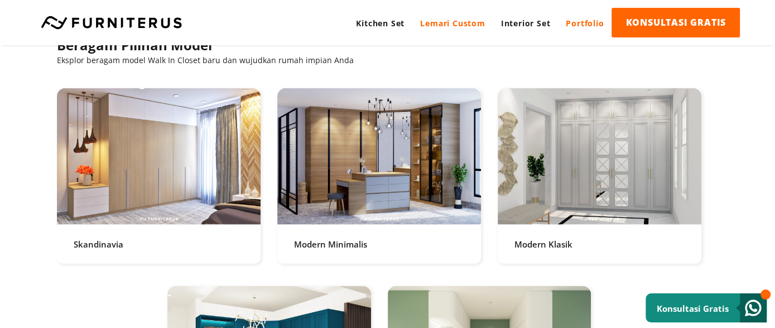
click at [594, 26] on link "Portfolio" at bounding box center [585, 23] width 54 height 31
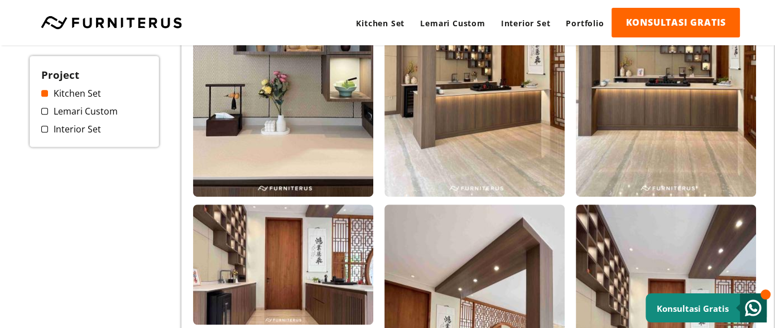
scroll to position [405, 0]
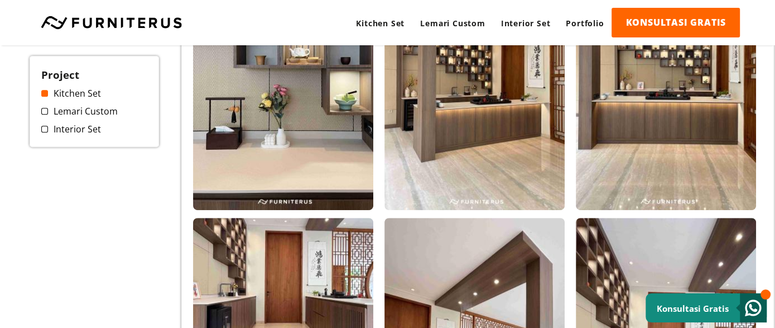
click at [0, 0] on div at bounding box center [0, 0] width 0 height 0
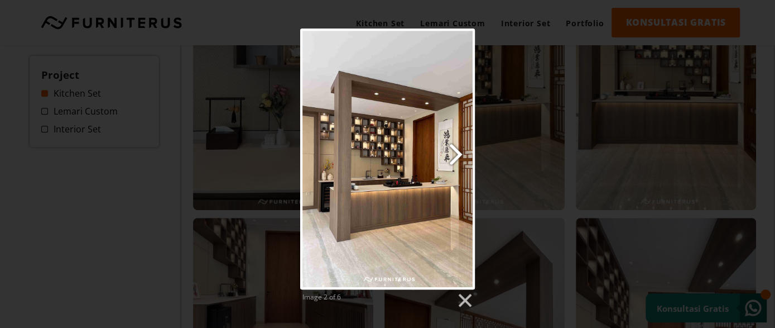
click at [463, 156] on link "Next image" at bounding box center [419, 158] width 112 height 261
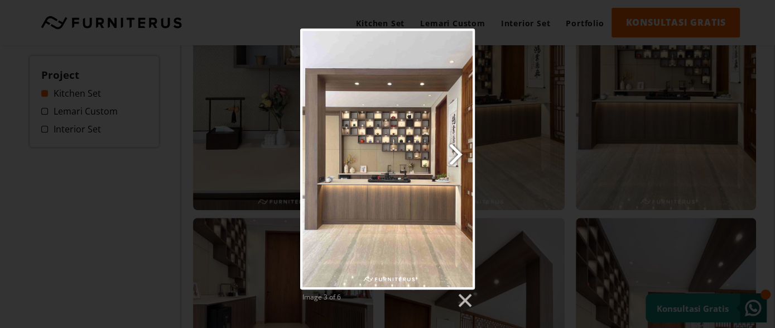
click at [463, 156] on link "Next image" at bounding box center [419, 158] width 112 height 261
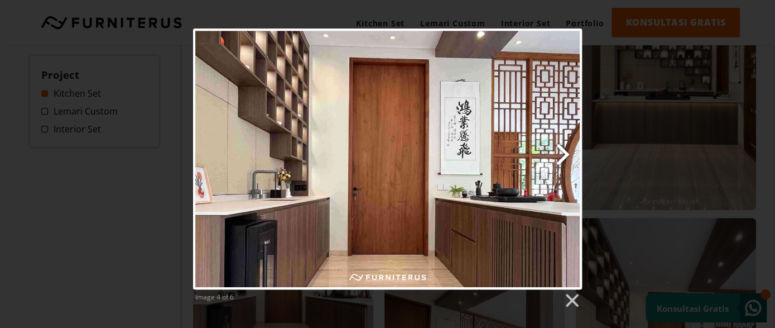
click at [463, 156] on link "Next image" at bounding box center [457, 158] width 249 height 261
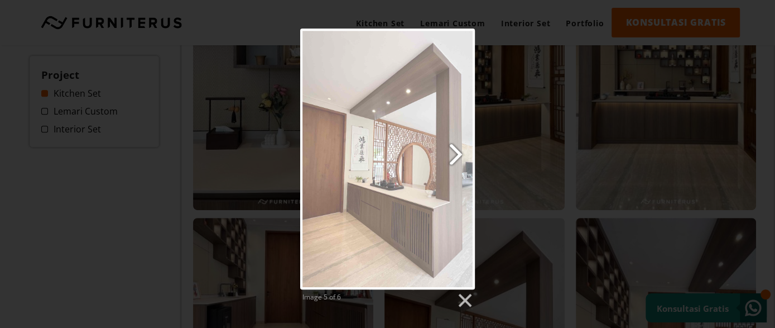
click at [463, 156] on link "Next image" at bounding box center [419, 158] width 112 height 261
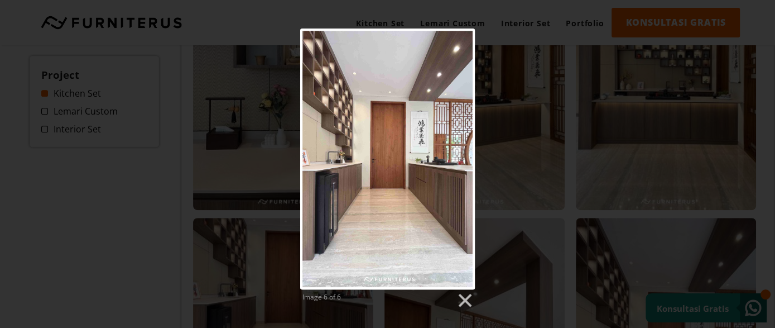
click at [550, 193] on div "Image 6 of 6" at bounding box center [387, 168] width 775 height 280
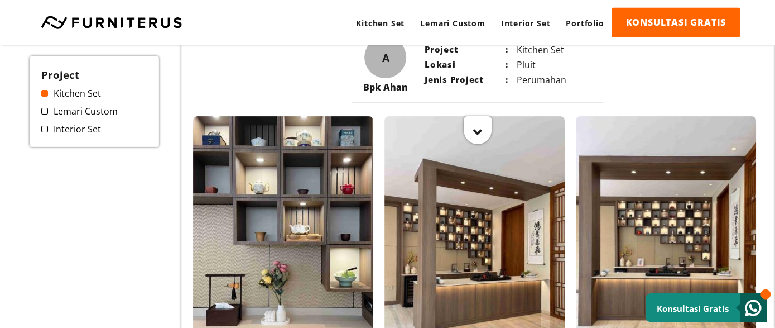
scroll to position [174, 0]
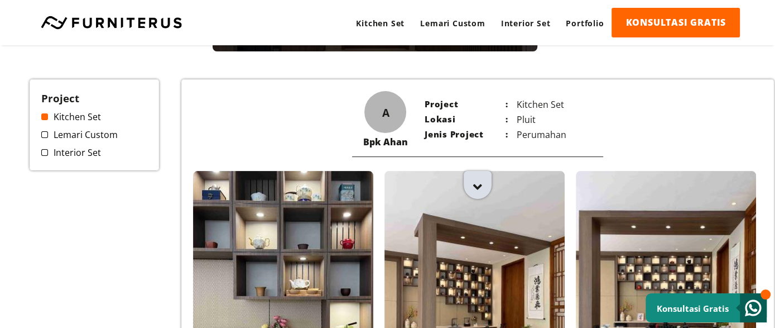
click at [478, 189] on icon at bounding box center [477, 196] width 9 height 14
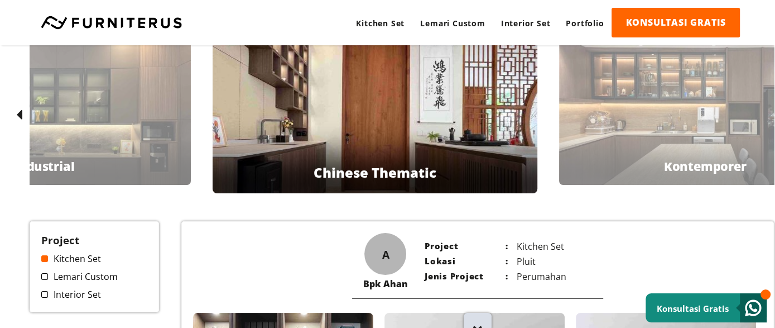
scroll to position [0, 0]
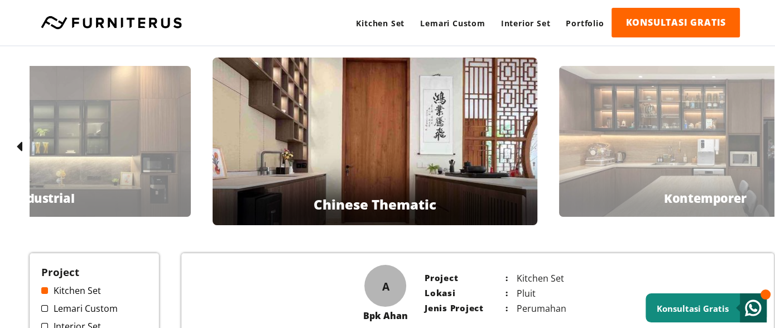
click at [68, 103] on div "Bpk Bayu Industrial" at bounding box center [44, 141] width 292 height 151
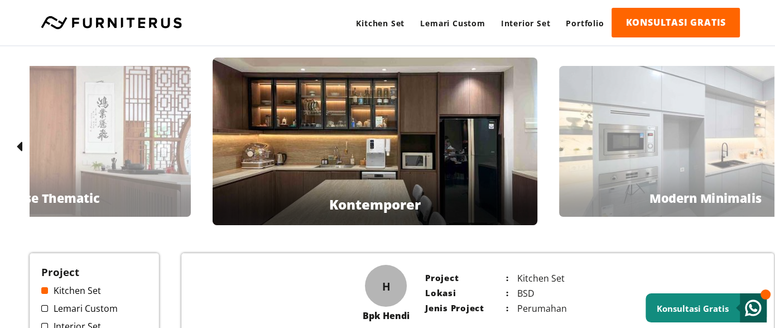
click at [565, 156] on div "Bpk [PERSON_NAME] Minimalis" at bounding box center [705, 141] width 292 height 151
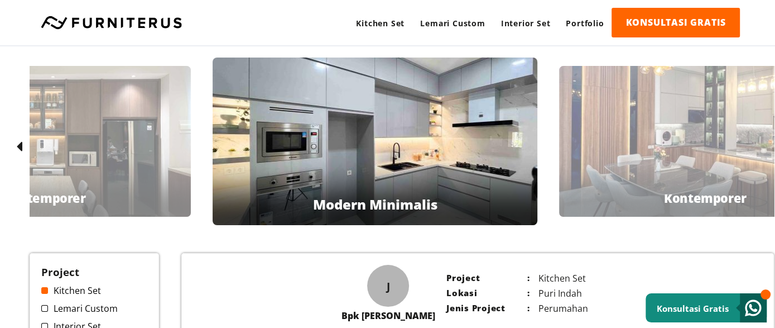
click at [565, 156] on div "Bpk [PERSON_NAME]" at bounding box center [705, 141] width 292 height 151
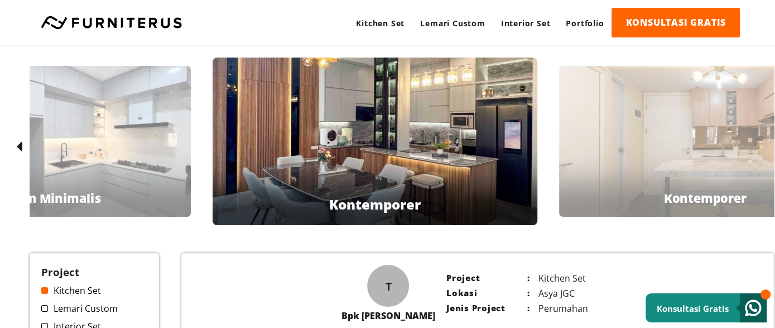
click at [565, 156] on div "Ibu Zeze Kontemporer" at bounding box center [705, 141] width 292 height 151
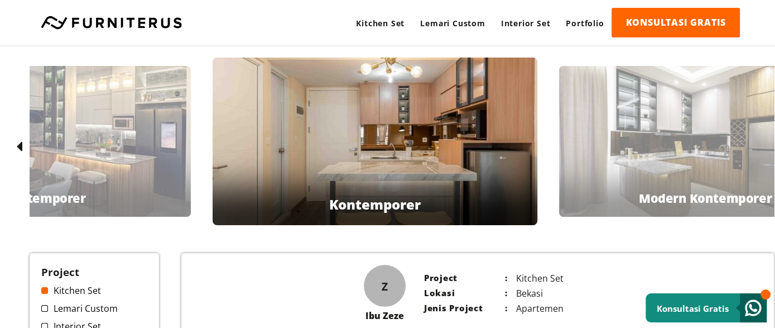
click at [565, 156] on div "Bpk Fendi Modern Kontemporer" at bounding box center [705, 141] width 292 height 151
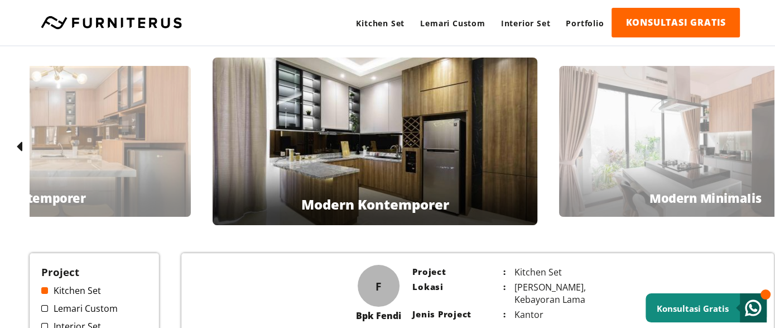
click at [565, 156] on div "Ibu [PERSON_NAME] Modern Minimalis" at bounding box center [705, 141] width 292 height 151
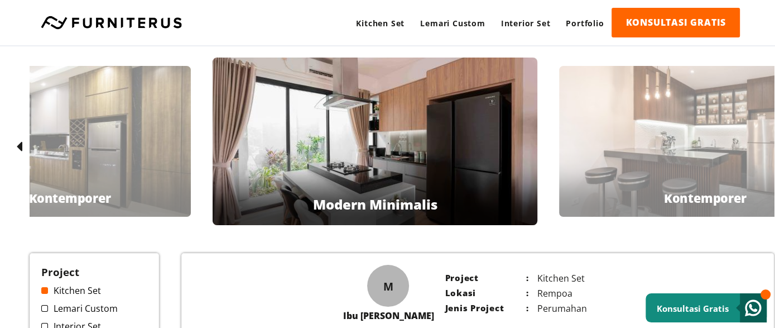
click at [581, 168] on div "Bpk Fortuin Kontemporer" at bounding box center [705, 141] width 292 height 151
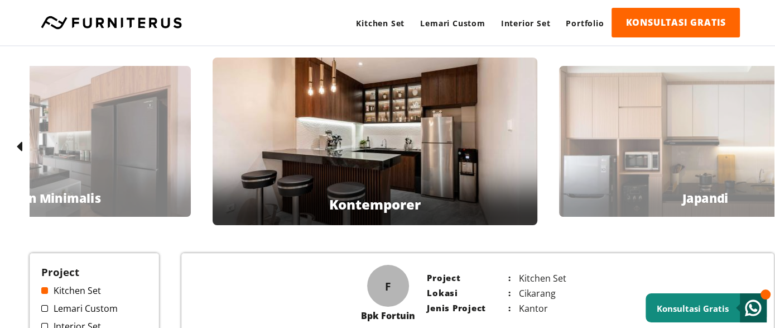
click at [590, 163] on div "Bpk Leo [GEOGRAPHIC_DATA]" at bounding box center [705, 141] width 292 height 151
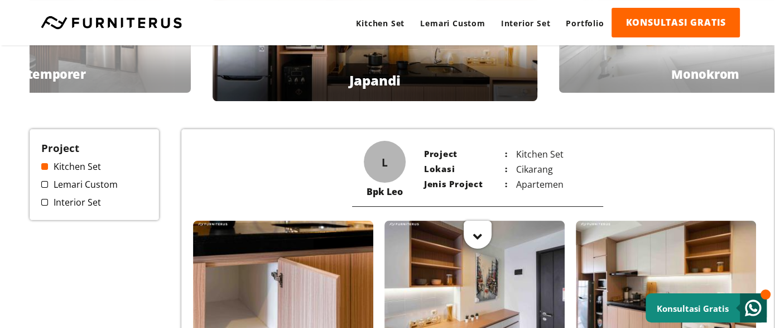
scroll to position [57, 0]
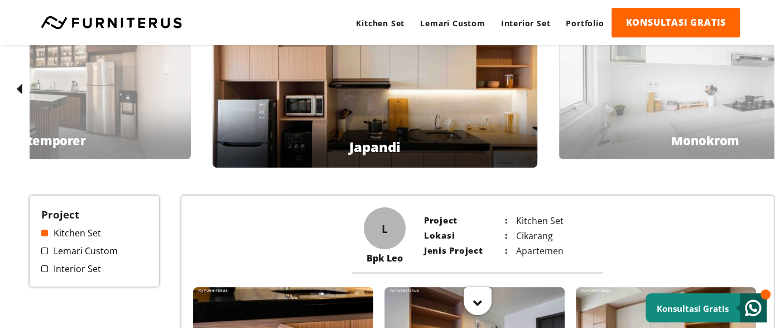
click at [616, 139] on div at bounding box center [705, 154] width 439 height 56
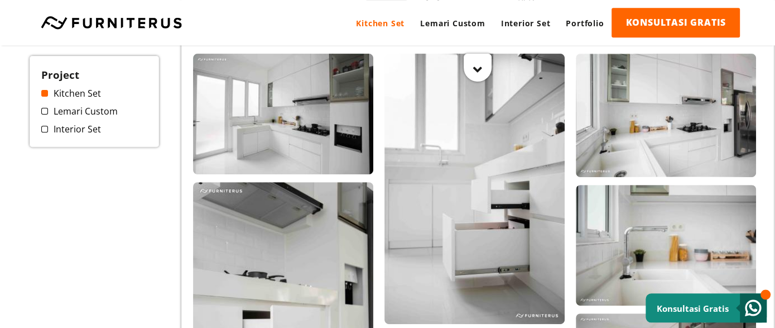
scroll to position [231, 0]
